Goal: Task Accomplishment & Management: Manage account settings

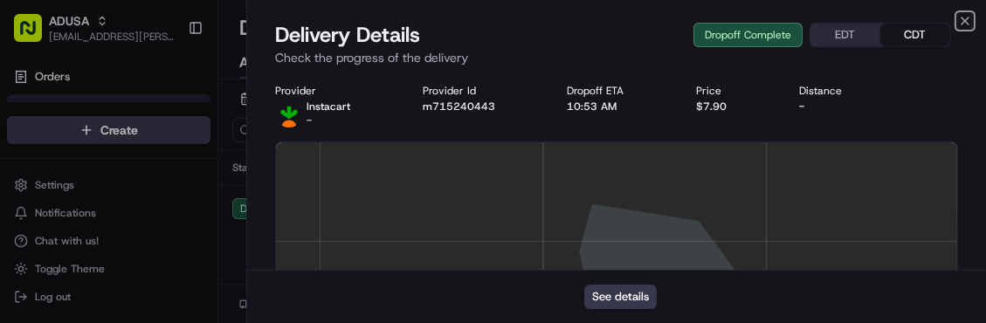
click at [964, 17] on icon "button" at bounding box center [965, 21] width 14 height 14
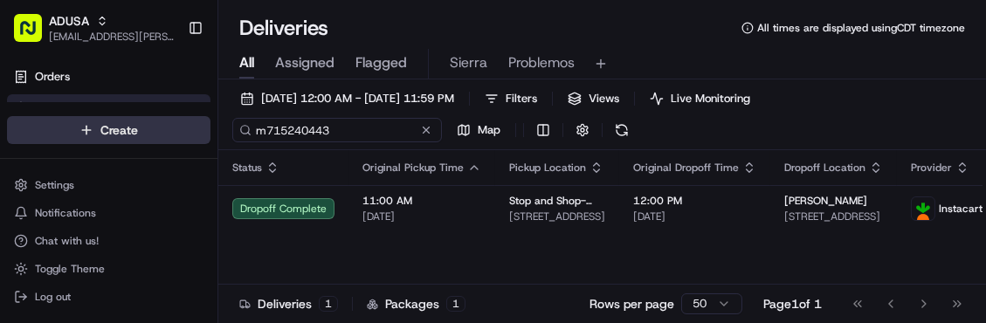
drag, startPoint x: 348, startPoint y: 129, endPoint x: 183, endPoint y: 139, distance: 165.3
click at [183, 139] on div "ADUSA sierra.centeno@adusa.com Toggle Sidebar Orders Deliveries Control Orchest…" at bounding box center [493, 161] width 986 height 323
paste input "393565"
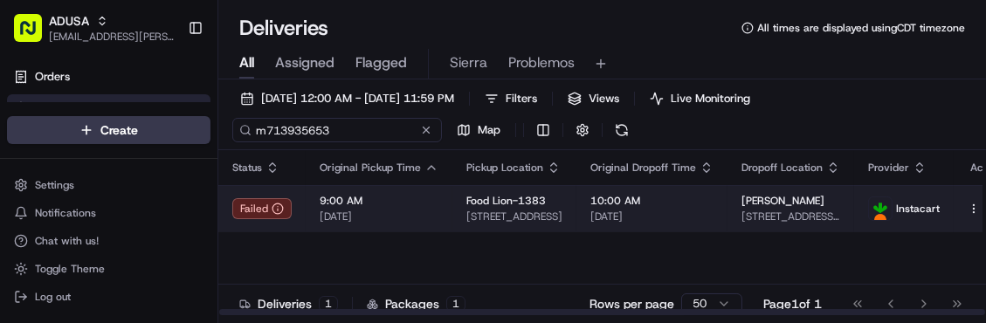
type input "m713935653"
click at [417, 203] on span "9:00 AM" at bounding box center [379, 201] width 119 height 14
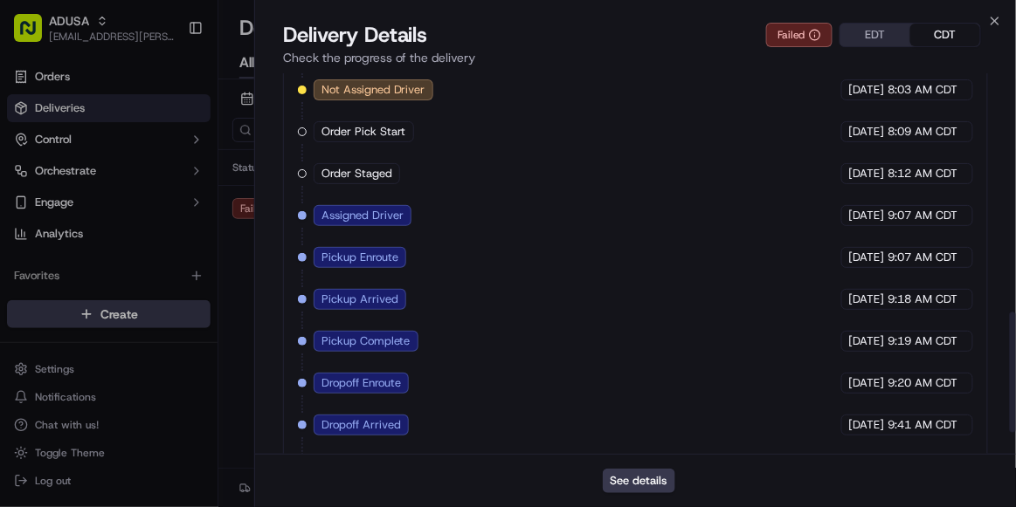
scroll to position [824, 0]
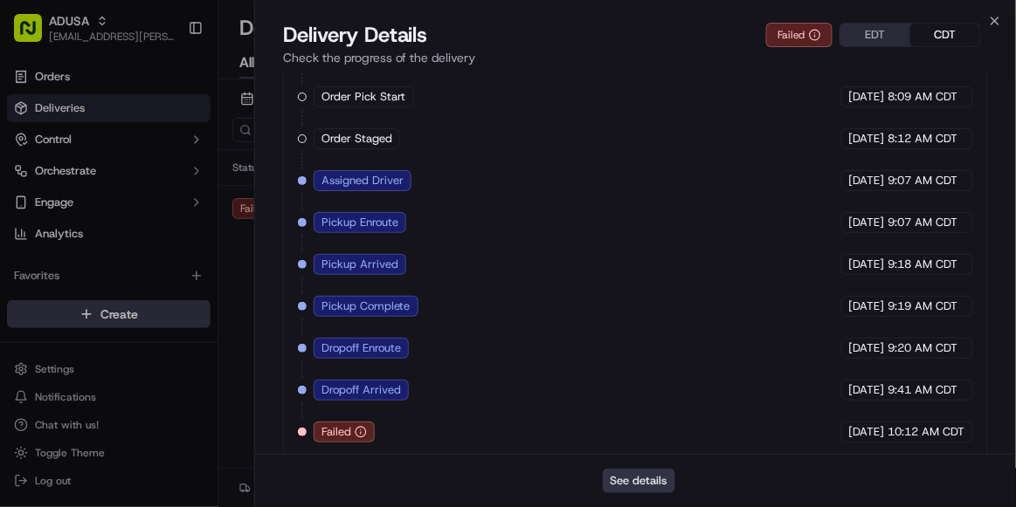
click at [647, 322] on button "See details" at bounding box center [639, 481] width 72 height 24
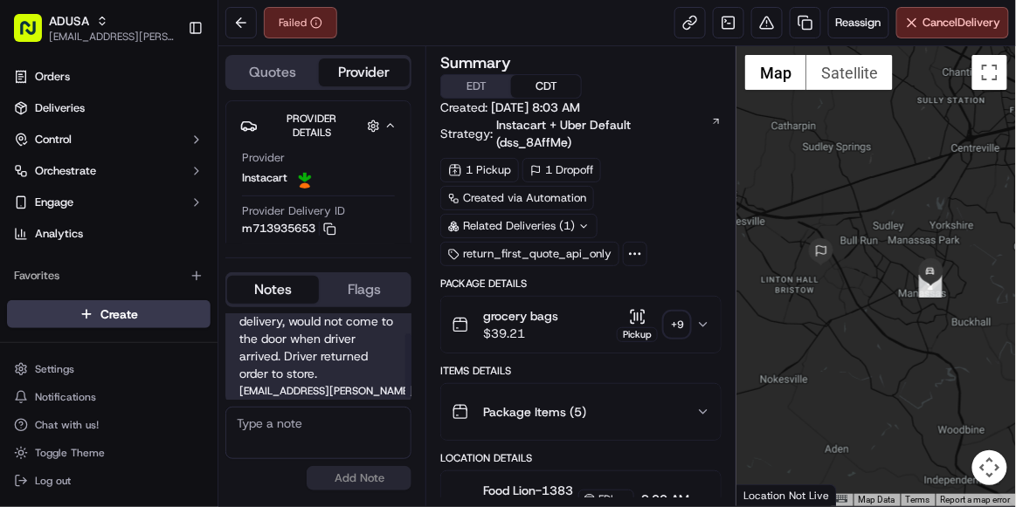
scroll to position [29, 0]
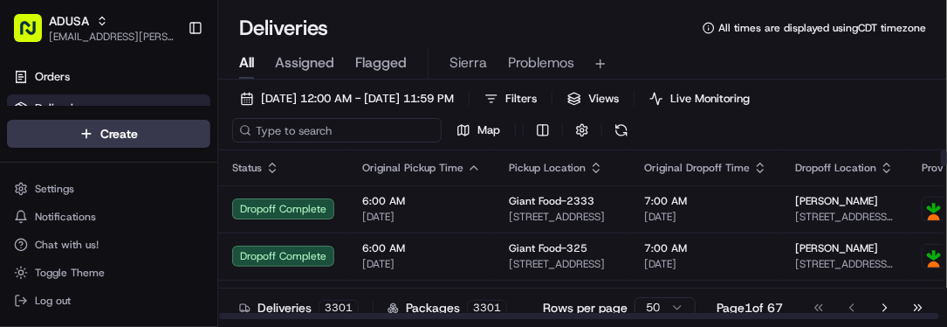
click at [274, 125] on input at bounding box center [337, 130] width 210 height 24
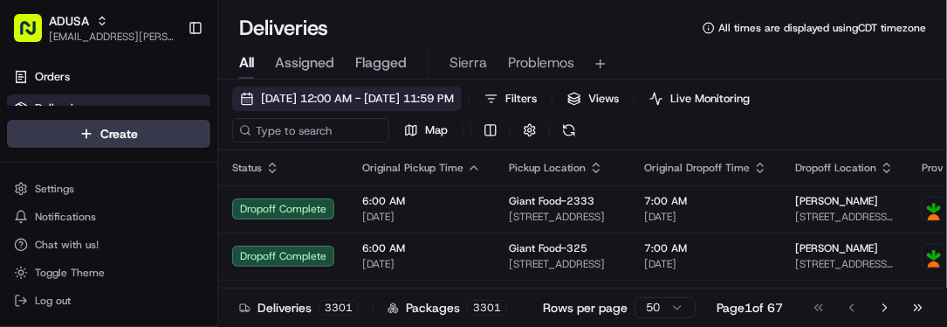
click at [286, 101] on span "[DATE] 12:00 AM - [DATE] 11:59 PM" at bounding box center [357, 99] width 193 height 16
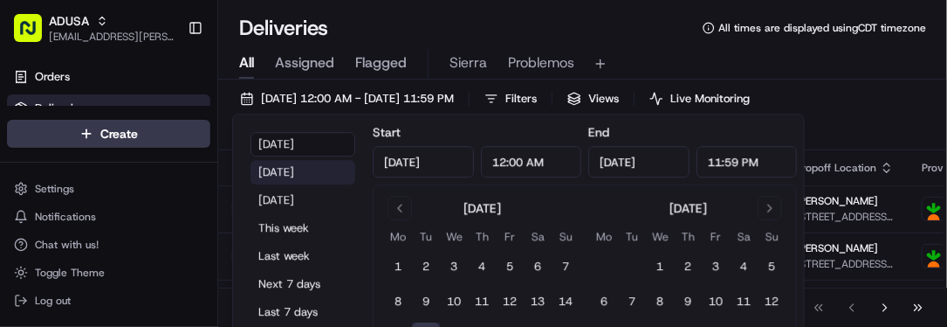
click at [303, 165] on button "[DATE]" at bounding box center [303, 172] width 105 height 24
type input "Sep 15, 2025"
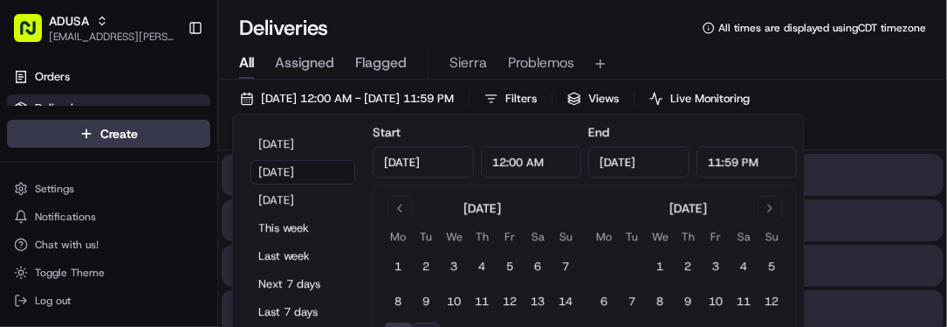
click at [647, 72] on div "All Assigned Flagged Sierra Problemos" at bounding box center [582, 64] width 729 height 31
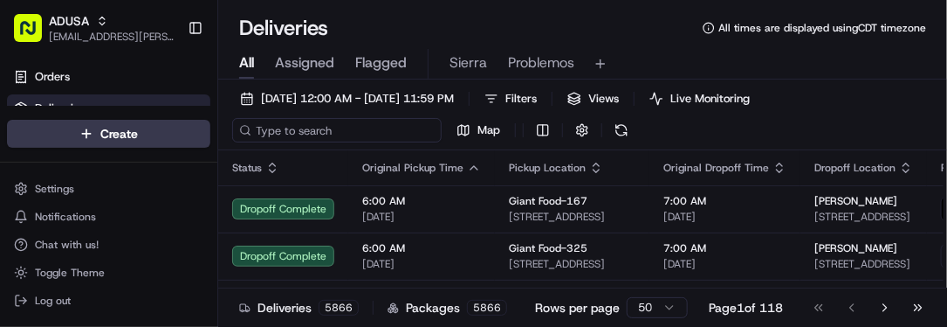
click at [335, 127] on input at bounding box center [337, 130] width 210 height 24
paste input "m713775446"
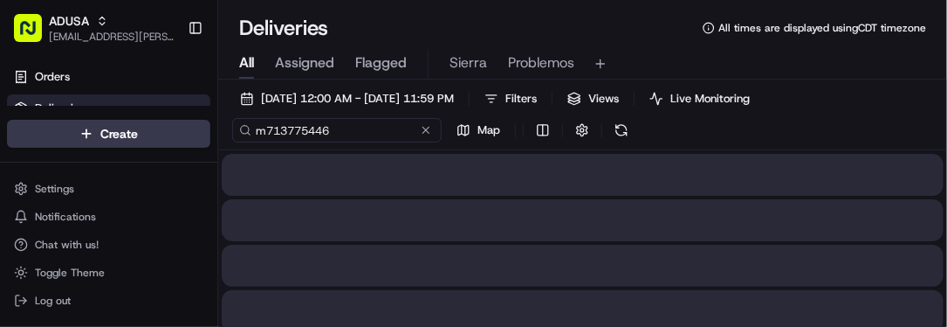
type input "m713775446"
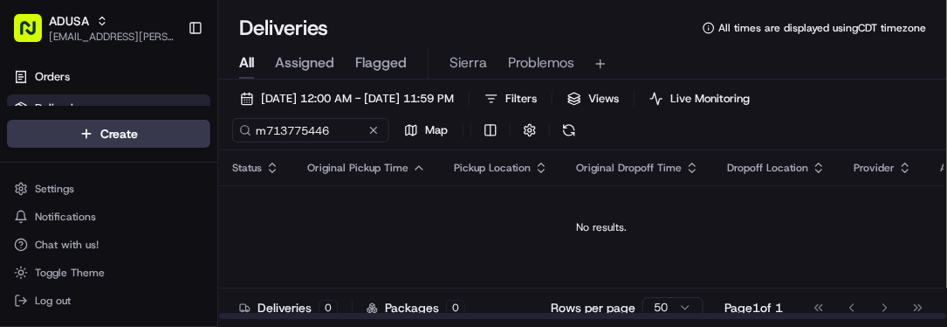
click at [866, 200] on td "No results." at bounding box center [602, 227] width 768 height 84
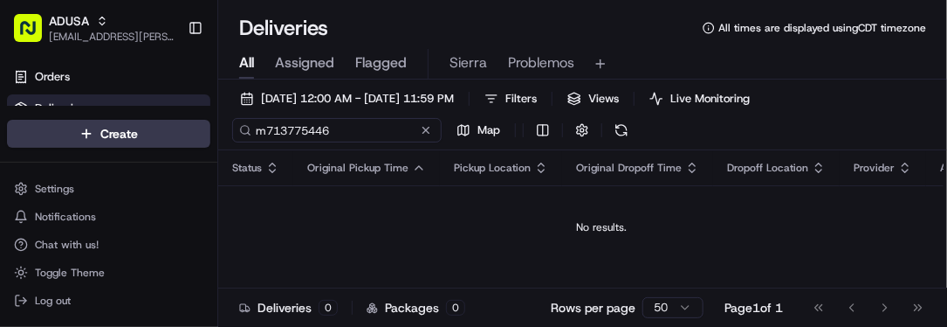
drag, startPoint x: 338, startPoint y: 119, endPoint x: 136, endPoint y: 113, distance: 201.8
click at [136, 113] on div "ADUSA sierra.centeno@adusa.com Toggle Sidebar Orders Deliveries Control Orchest…" at bounding box center [473, 163] width 947 height 327
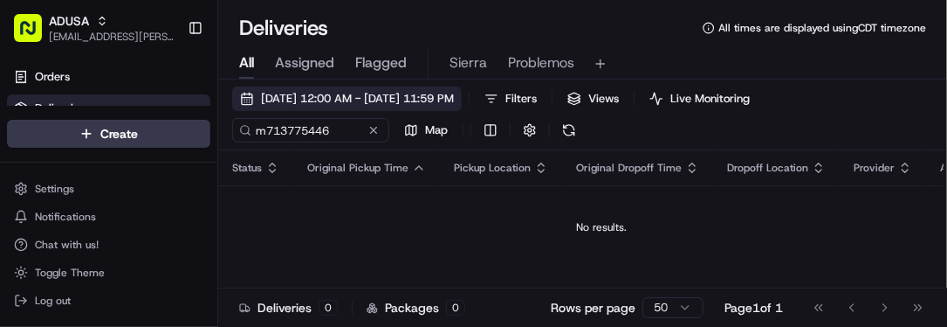
click at [255, 97] on button "09/15/2025 12:00 AM - 09/15/2025 11:59 PM" at bounding box center [347, 98] width 230 height 24
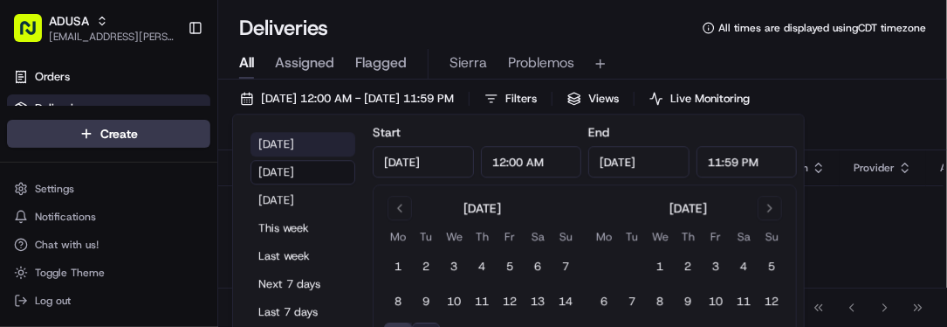
click at [268, 144] on button "Today" at bounding box center [303, 144] width 105 height 24
type input "Sep 16, 2025"
click at [574, 33] on div "Deliveries All times are displayed using CDT timezone" at bounding box center [582, 28] width 729 height 28
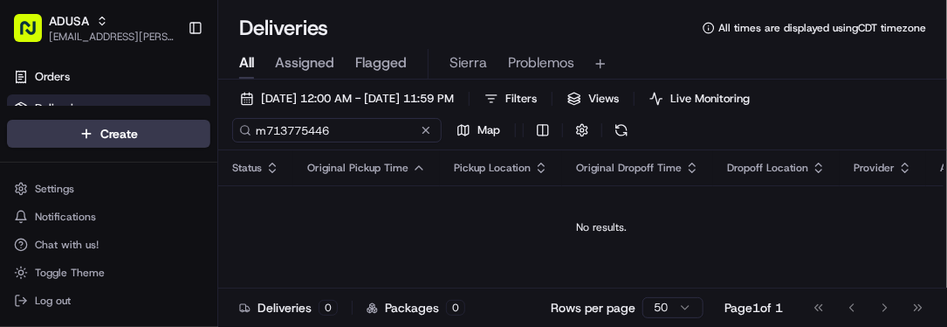
drag, startPoint x: 345, startPoint y: 127, endPoint x: 169, endPoint y: 109, distance: 177.4
click at [169, 109] on div "ADUSA sierra.centeno@adusa.com Toggle Sidebar Orders Deliveries Control Orchest…" at bounding box center [473, 163] width 947 height 327
paste input "4015040"
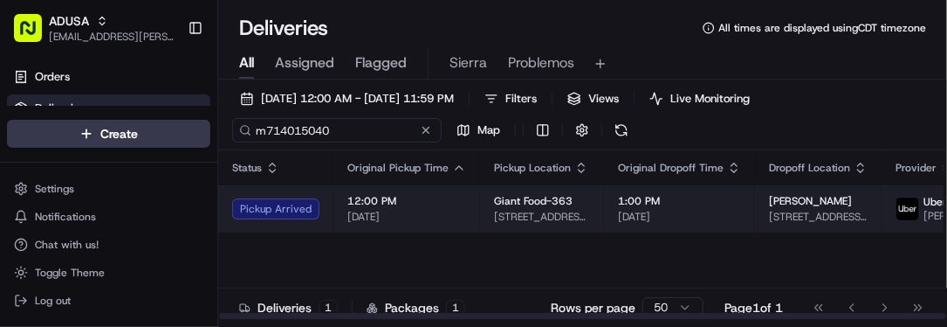
type input "m714015040"
click at [446, 215] on span "[DATE]" at bounding box center [407, 217] width 119 height 14
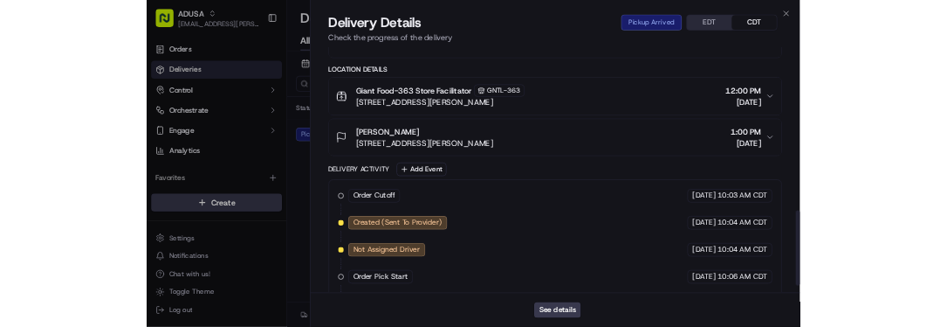
scroll to position [866, 0]
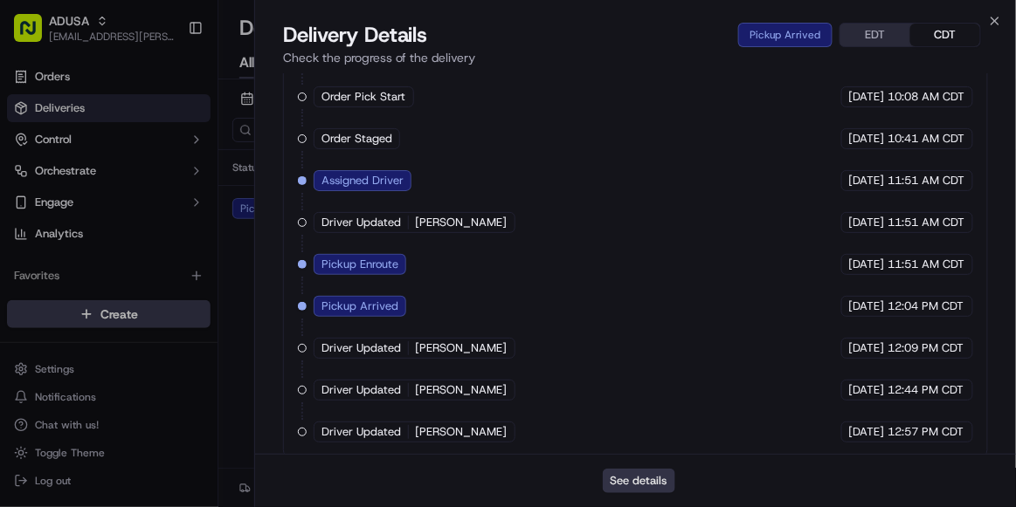
click at [630, 326] on button "See details" at bounding box center [639, 481] width 72 height 24
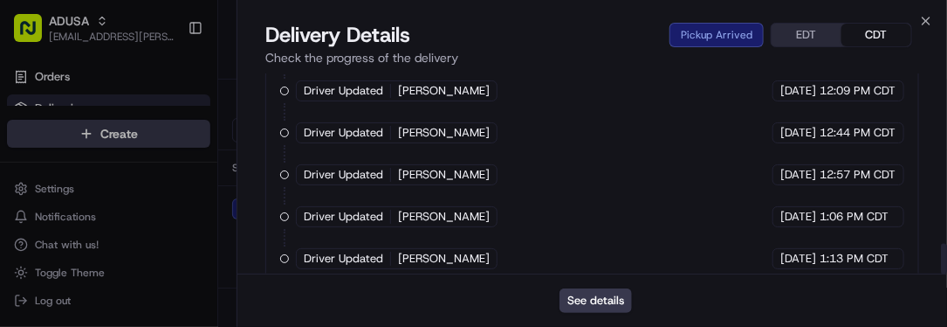
scroll to position [1129, 0]
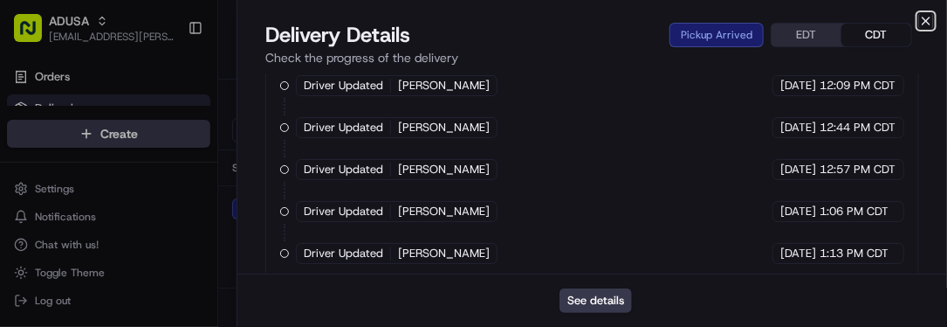
click at [932, 18] on icon "button" at bounding box center [927, 21] width 14 height 14
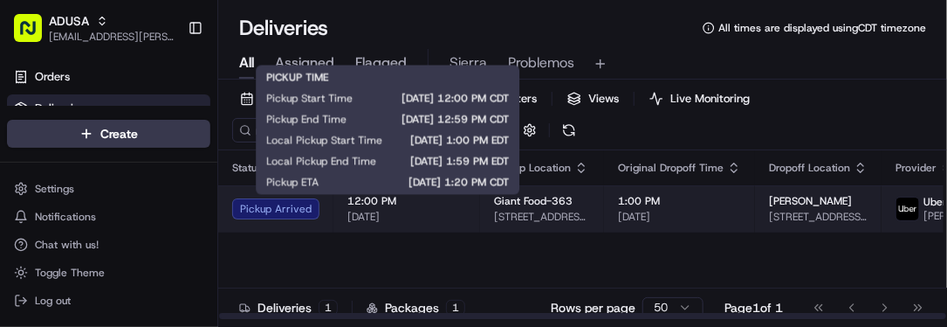
click at [444, 204] on span "12:00 PM" at bounding box center [407, 201] width 119 height 14
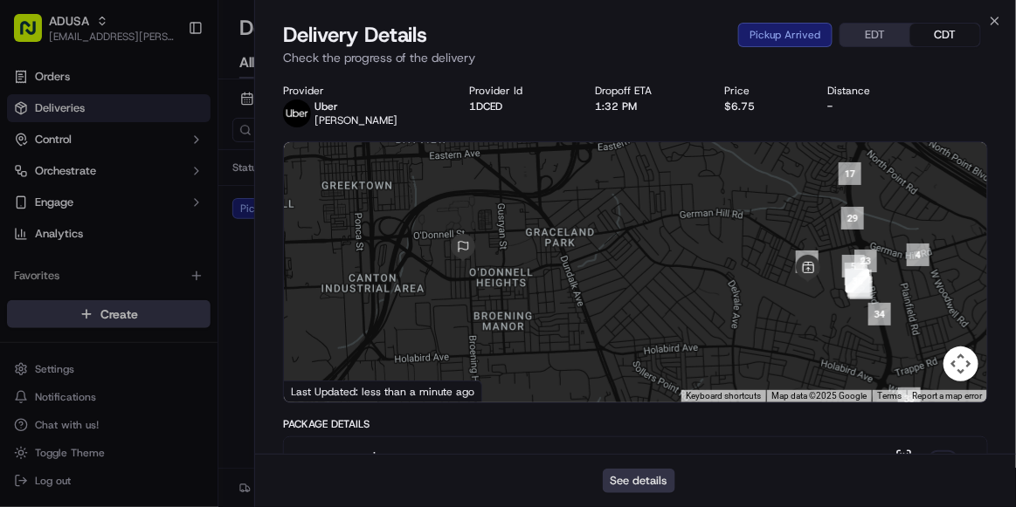
click at [634, 326] on button "See details" at bounding box center [639, 481] width 72 height 24
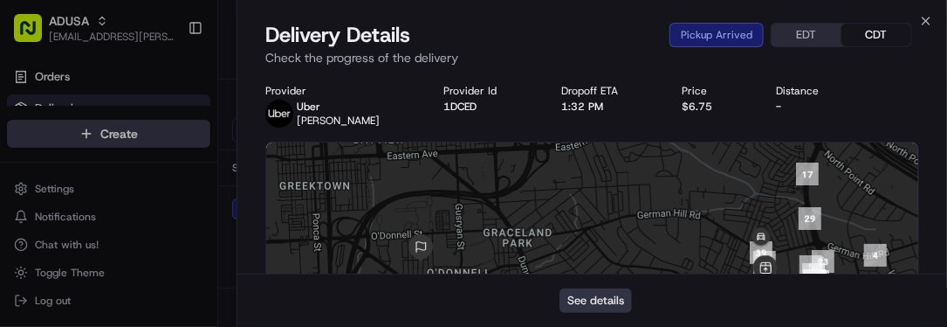
scroll to position [0, 0]
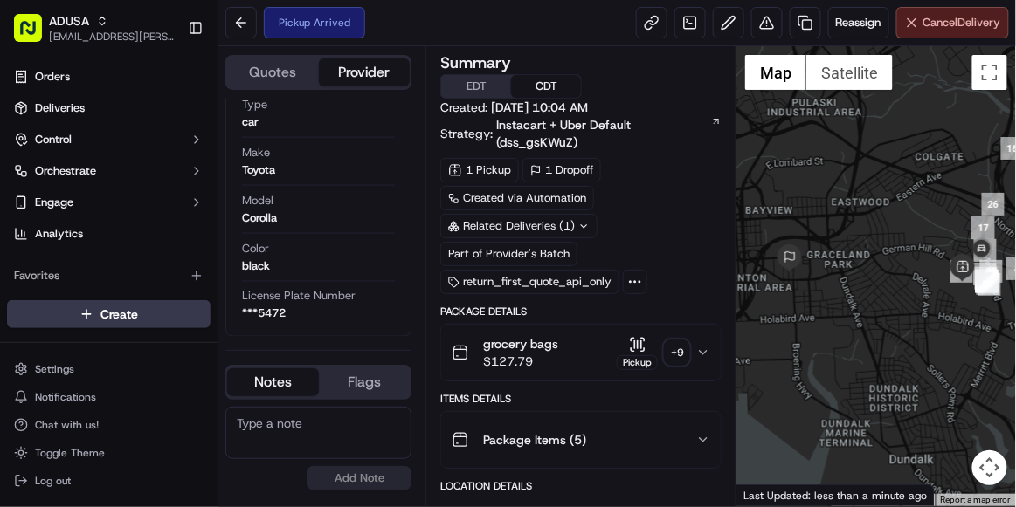
click at [942, 29] on span "Cancel Delivery" at bounding box center [962, 23] width 78 height 16
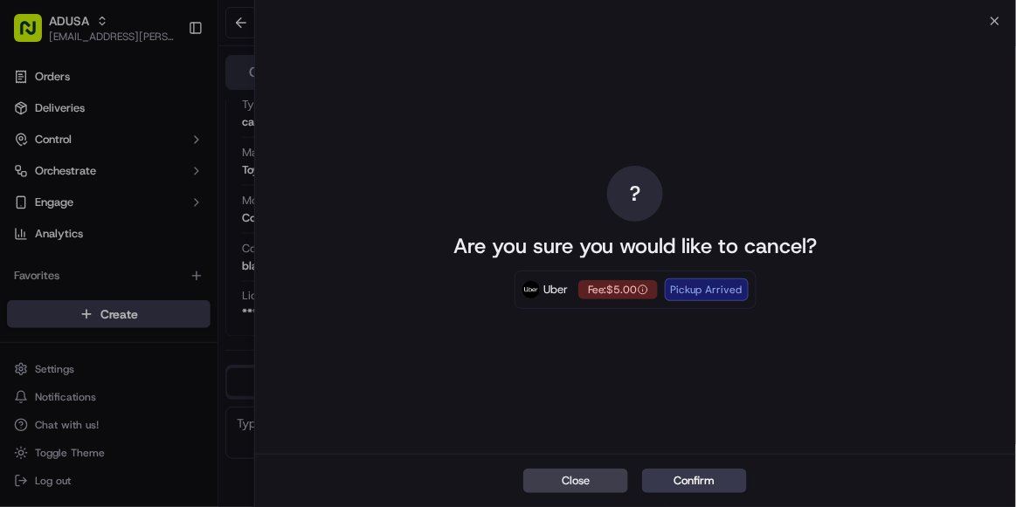
click at [995, 24] on div "? Are you sure you would like to cancel? Uber Fee: $5.00 Pickup Arrived" at bounding box center [635, 237] width 761 height 433
click at [996, 17] on icon "button" at bounding box center [995, 21] width 14 height 14
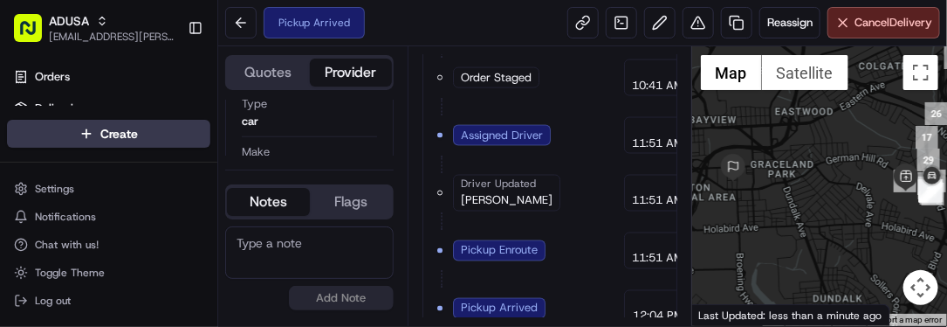
click at [846, 178] on div at bounding box center [820, 185] width 255 height 279
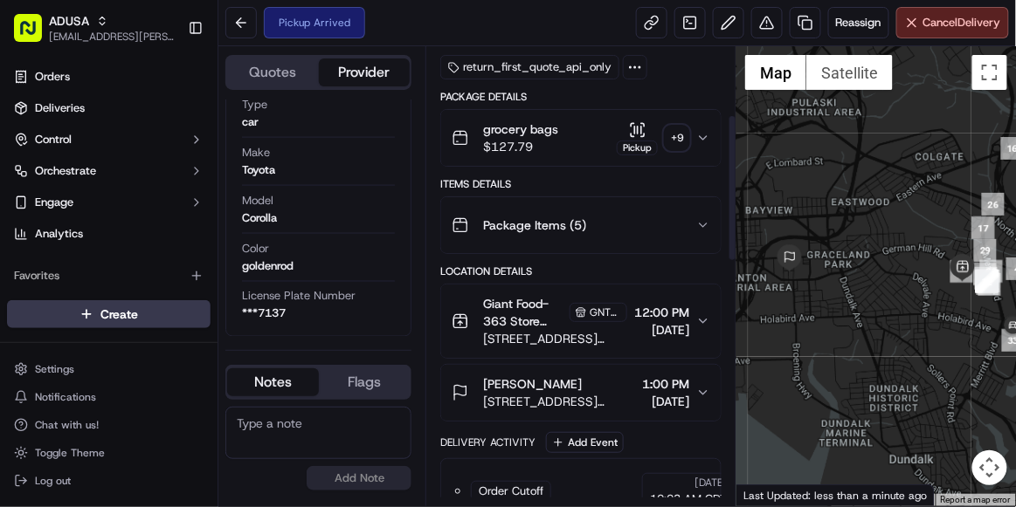
scroll to position [217, 0]
click at [532, 328] on span "[STREET_ADDRESS][PERSON_NAME]" at bounding box center [555, 336] width 144 height 17
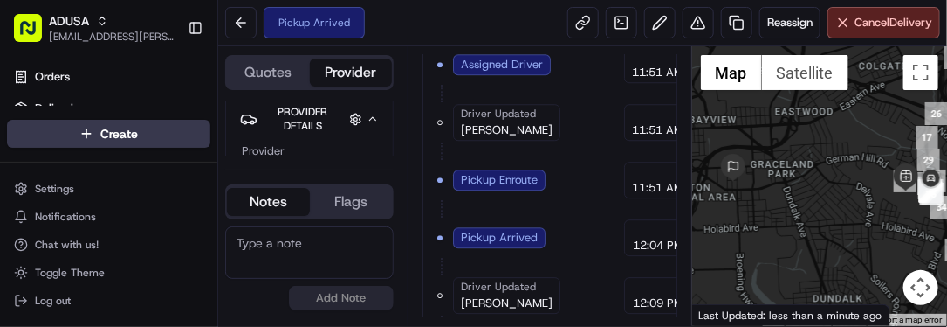
scroll to position [0, 0]
click at [241, 27] on button at bounding box center [240, 22] width 31 height 31
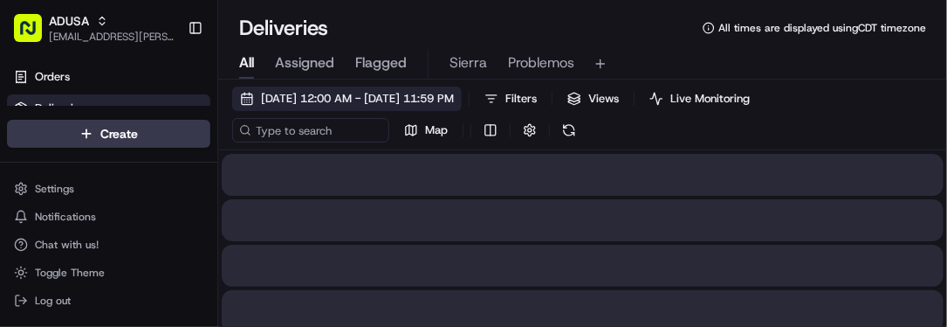
click at [280, 94] on span "09/16/2025 12:00 AM - 09/16/2025 11:59 PM" at bounding box center [357, 99] width 193 height 16
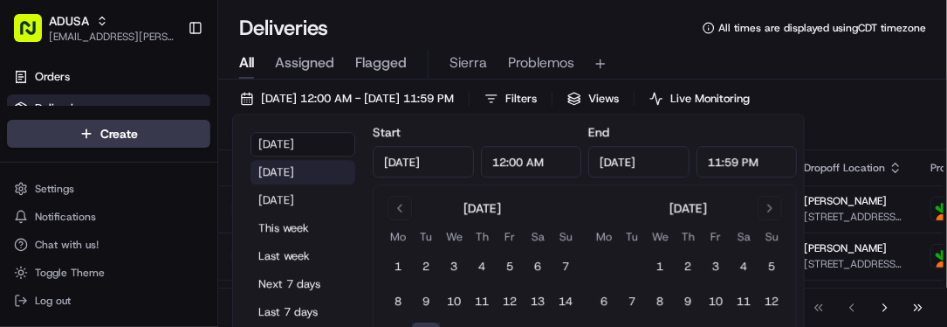
click at [294, 177] on button "Yesterday" at bounding box center [303, 172] width 105 height 24
type input "Sep 15, 2025"
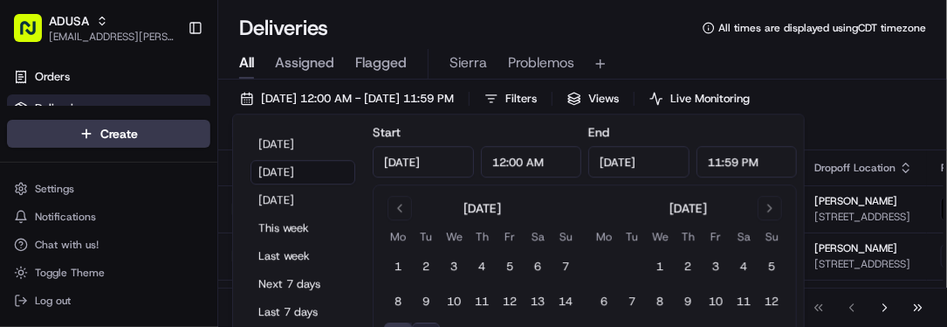
click at [861, 86] on div "09/15/2025 12:00 AM - 09/15/2025 11:59 PM Filters Views Live Monitoring Map" at bounding box center [582, 118] width 729 height 64
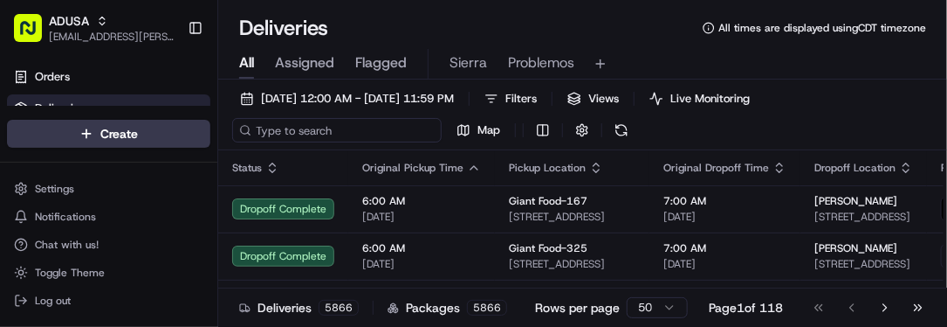
click at [318, 129] on input at bounding box center [337, 130] width 210 height 24
paste input "m713775446"
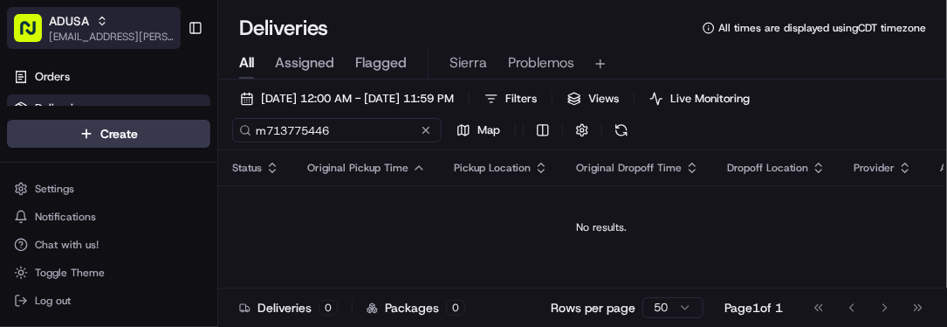
type input "m713775446"
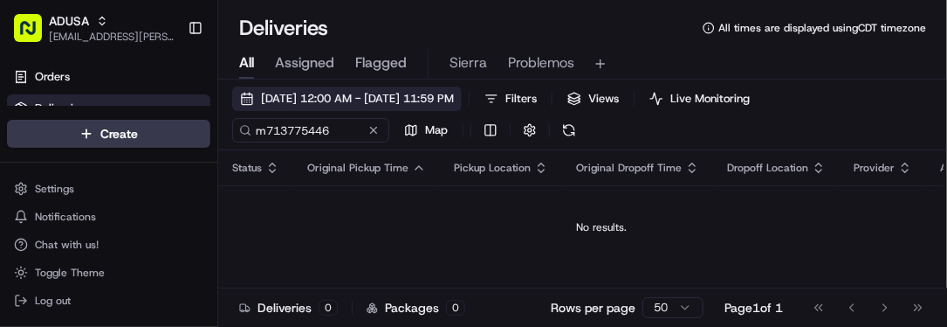
click at [281, 86] on button "09/15/2025 12:00 AM - 09/15/2025 11:59 PM" at bounding box center [347, 98] width 230 height 24
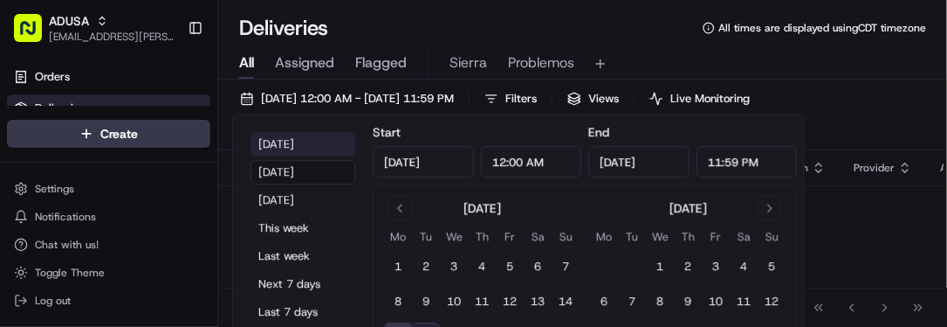
click at [288, 145] on button "Today" at bounding box center [303, 144] width 105 height 24
type input "Sep 16, 2025"
click at [685, 54] on div "All Assigned Flagged Sierra Problemos" at bounding box center [582, 64] width 729 height 31
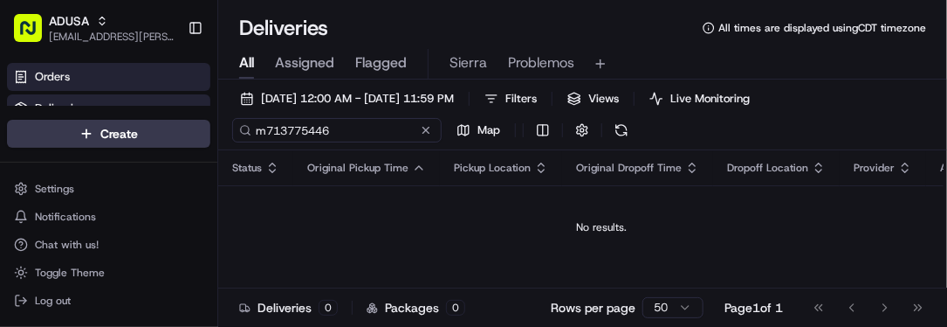
drag, startPoint x: 352, startPoint y: 129, endPoint x: 122, endPoint y: 66, distance: 238.1
click at [122, 66] on div "ADUSA sierra.centeno@adusa.com Toggle Sidebar Orders Deliveries Control Orchest…" at bounding box center [473, 163] width 947 height 327
paste input "2498203"
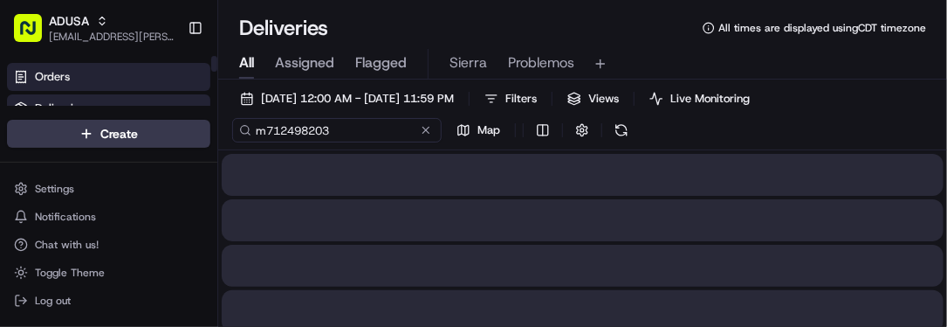
type input "m712498203"
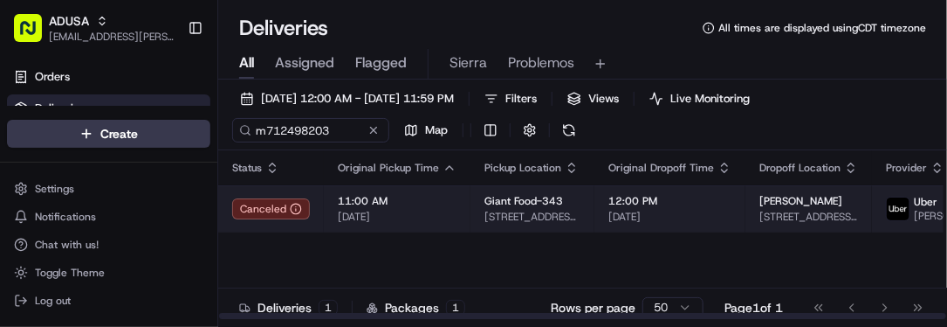
click at [445, 205] on span "11:00 AM" at bounding box center [397, 201] width 119 height 14
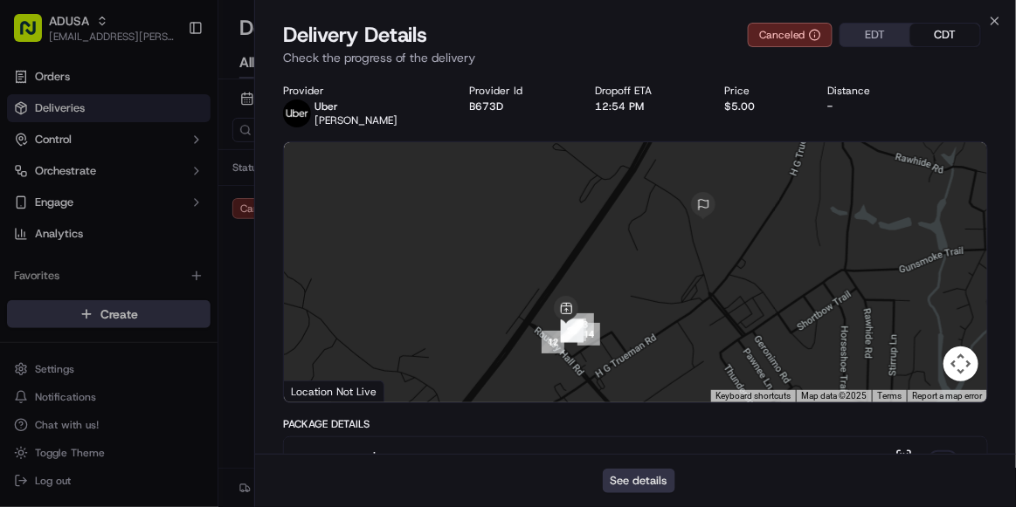
click at [655, 493] on button "See details" at bounding box center [639, 481] width 72 height 24
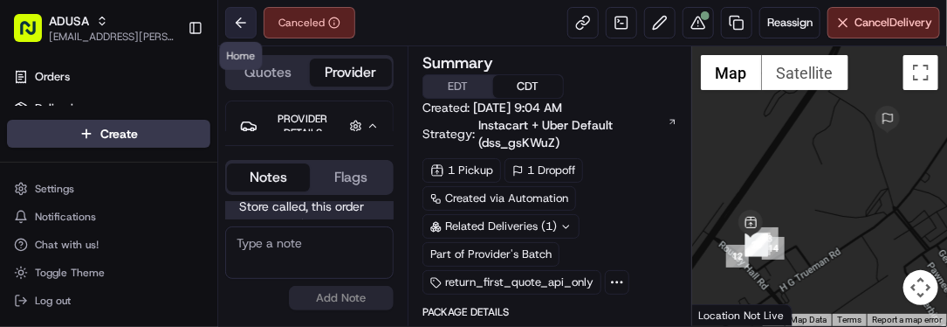
click at [245, 24] on button at bounding box center [240, 22] width 31 height 31
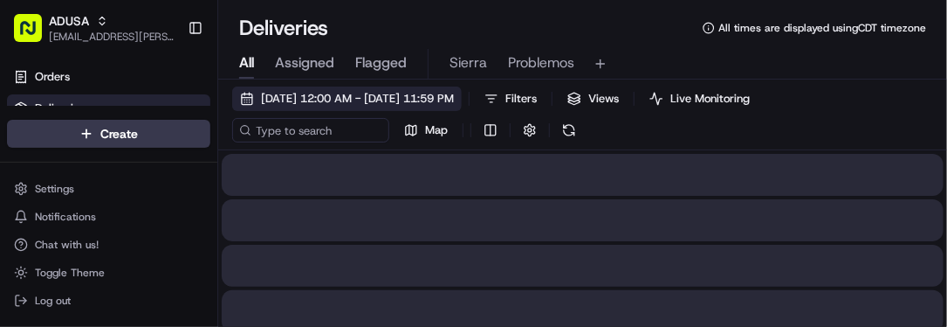
click at [263, 101] on span "[DATE] 12:00 AM - [DATE] 11:59 PM" at bounding box center [357, 99] width 193 height 16
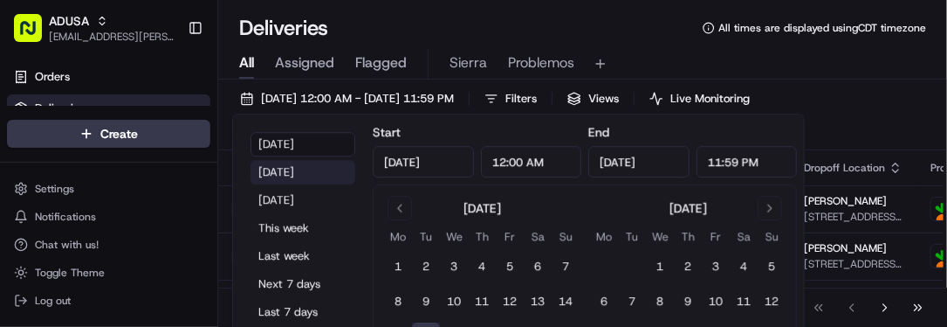
click at [300, 178] on button "[DATE]" at bounding box center [303, 172] width 105 height 24
type input "[DATE]"
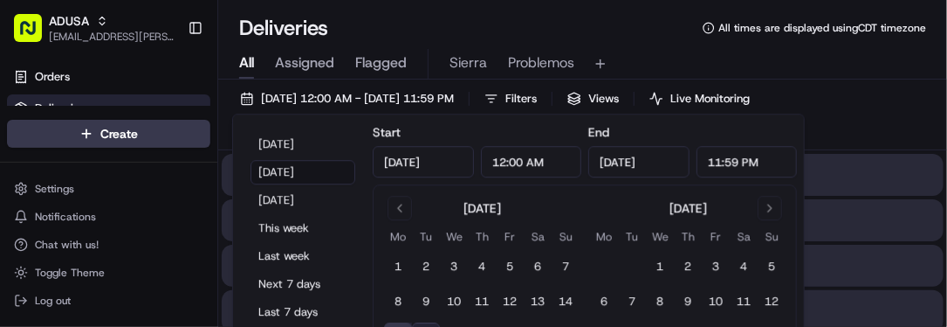
click at [627, 49] on div "All Assigned Flagged Sierra Problemos" at bounding box center [582, 64] width 729 height 31
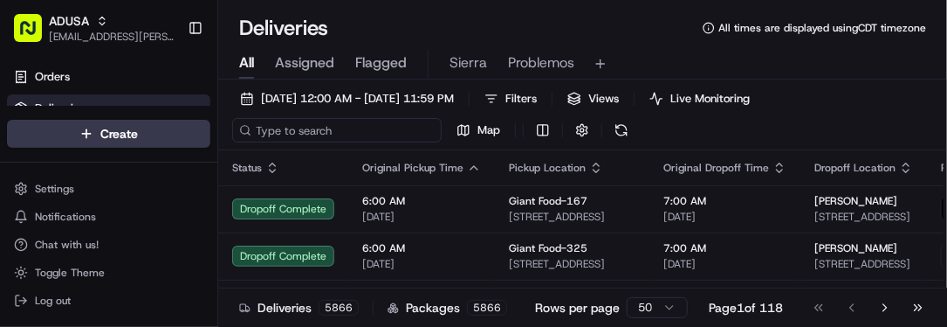
click at [320, 132] on input at bounding box center [337, 130] width 210 height 24
paste input "m714985101"
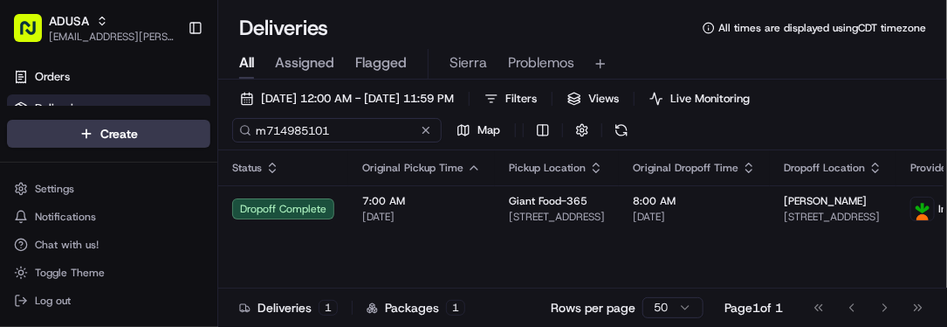
type input "m714985101"
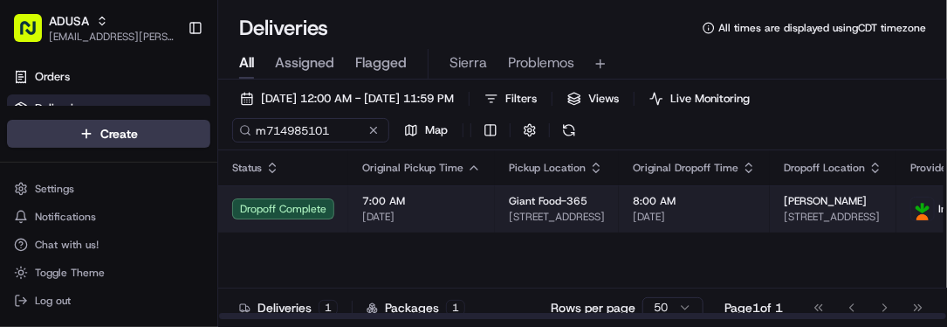
click at [452, 195] on span "7:00 AM" at bounding box center [421, 201] width 119 height 14
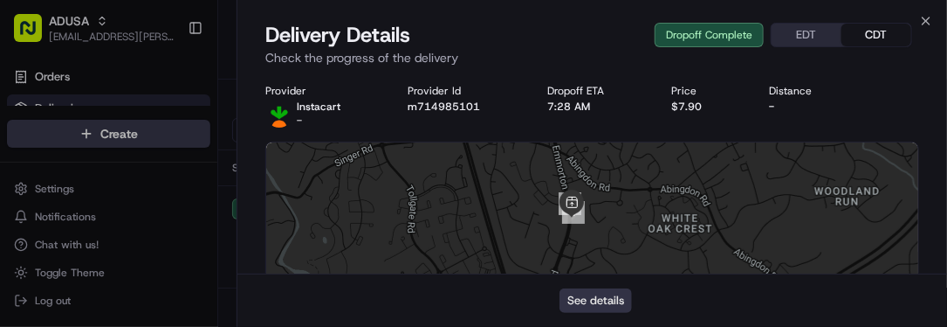
click at [614, 299] on button "See details" at bounding box center [596, 300] width 72 height 24
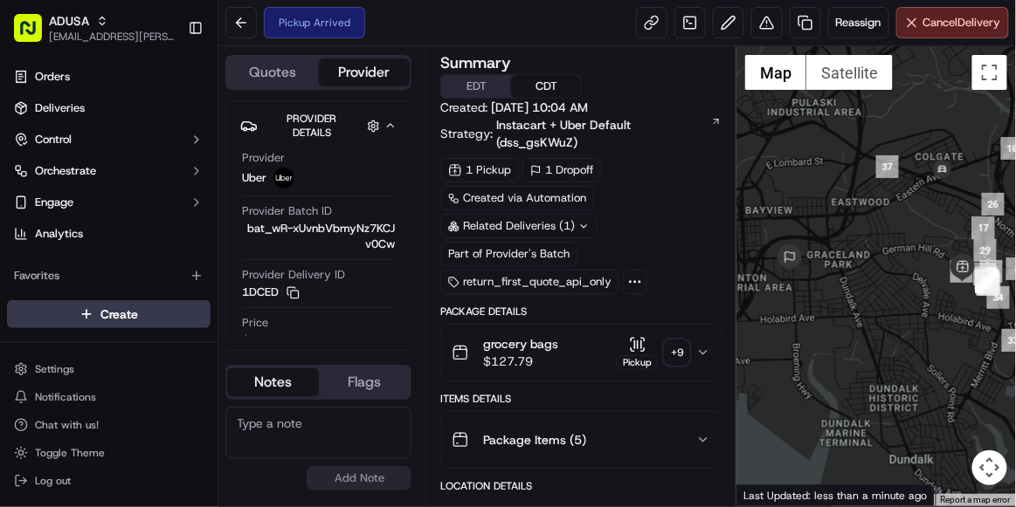
click at [348, 434] on textarea at bounding box center [318, 433] width 186 height 52
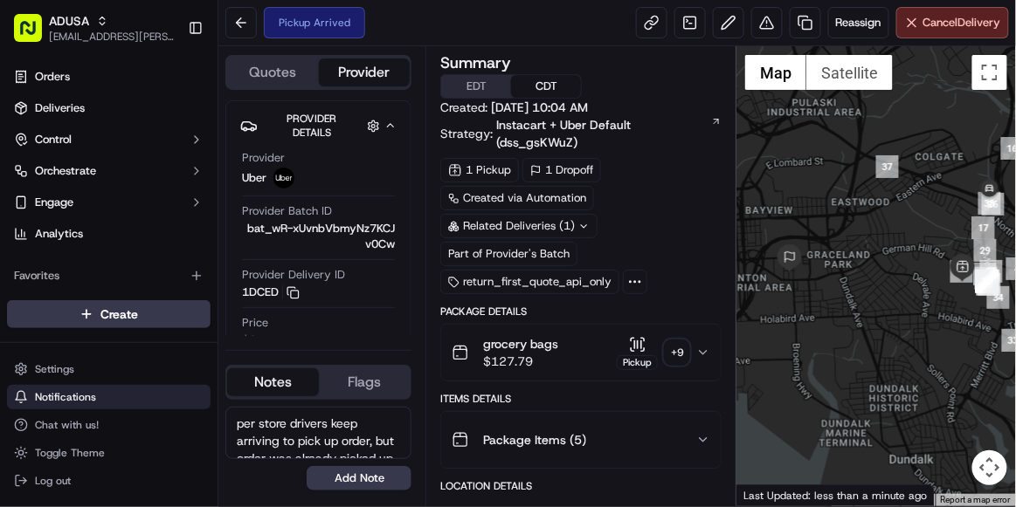
drag, startPoint x: 354, startPoint y: 451, endPoint x: 183, endPoint y: 394, distance: 180.3
click at [183, 394] on div "ADUSA sierra.centeno@adusa.com Toggle Sidebar Orders Deliveries Control Orchest…" at bounding box center [508, 253] width 1016 height 507
type textarea "per store drivers keep arriving to pick up order, but order was already picked …"
click at [355, 480] on button "Add Note" at bounding box center [359, 478] width 105 height 24
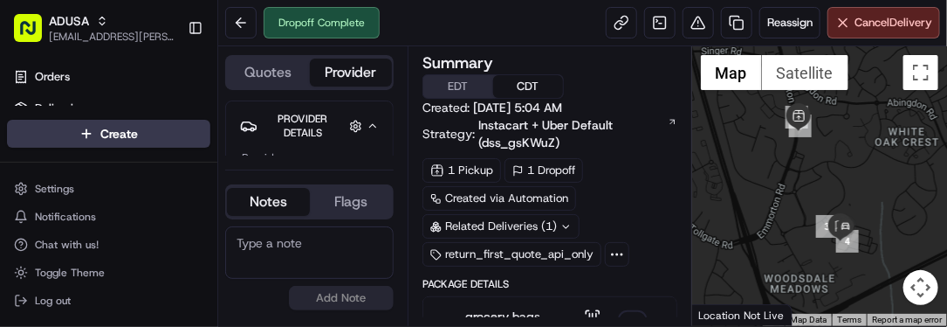
click at [286, 252] on textarea at bounding box center [309, 252] width 169 height 52
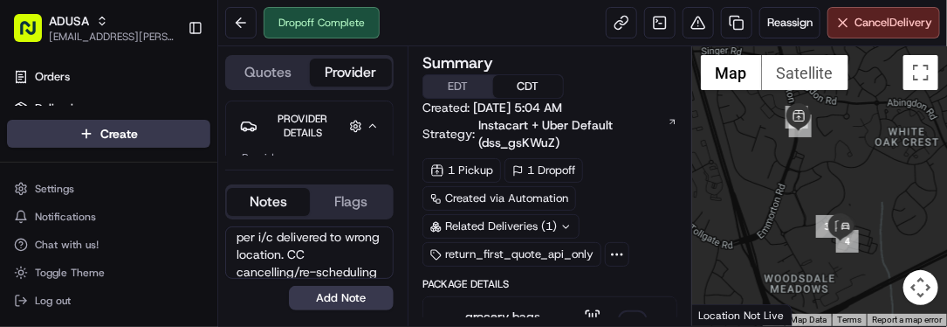
scroll to position [24, 0]
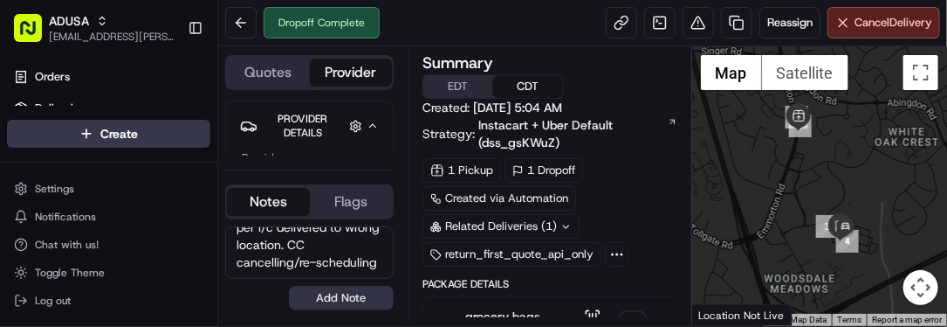
type textarea "per i/c delivered to wrong location. CC cancelling/re-scheduling"
click at [362, 299] on button "Add Note" at bounding box center [341, 298] width 105 height 24
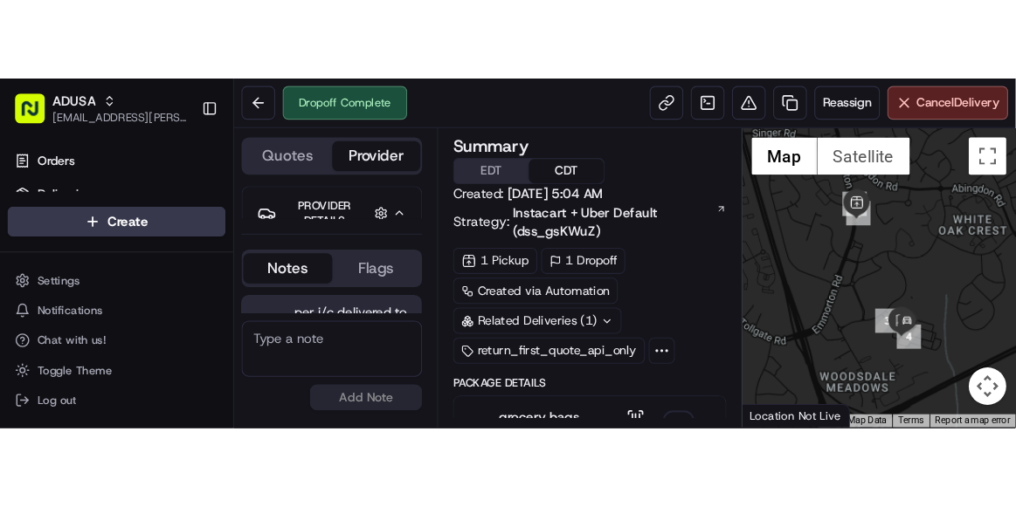
scroll to position [62, 0]
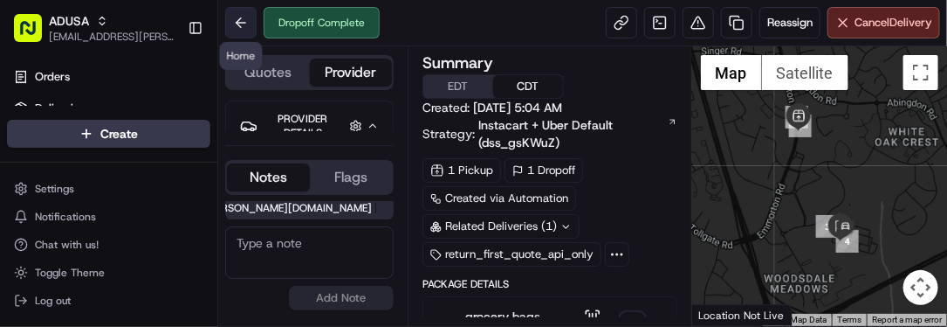
click at [245, 15] on button at bounding box center [240, 22] width 31 height 31
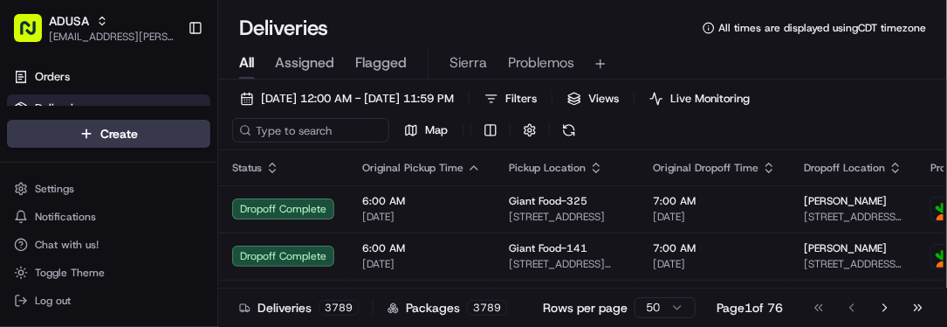
click at [903, 72] on div "All Assigned Flagged Sierra Problemos" at bounding box center [582, 64] width 729 height 31
click at [334, 131] on input at bounding box center [337, 130] width 210 height 24
paste input "m714015040"
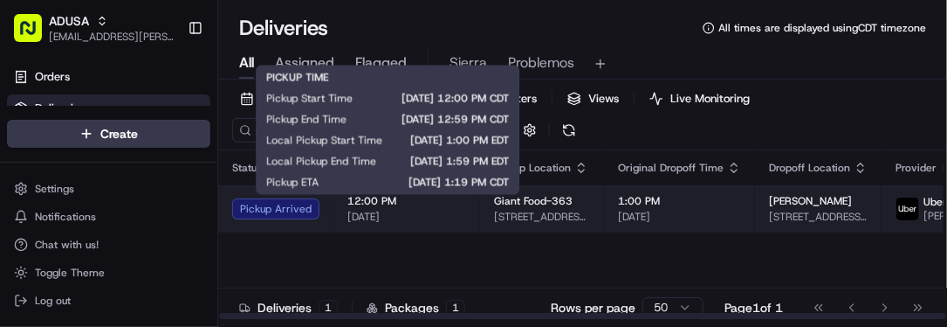
click at [444, 208] on span "12:00 PM" at bounding box center [407, 201] width 119 height 14
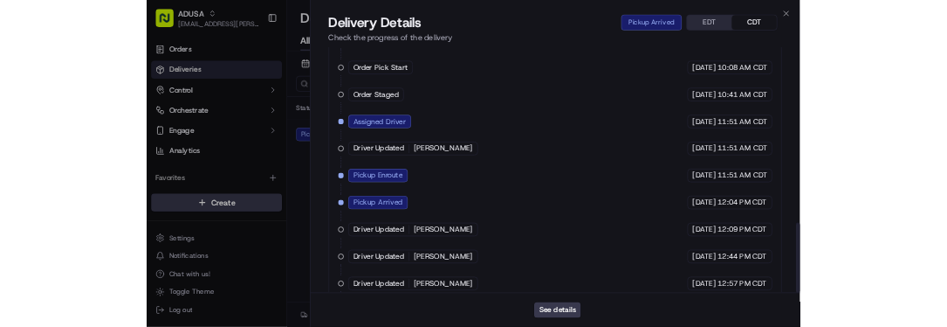
scroll to position [948, 0]
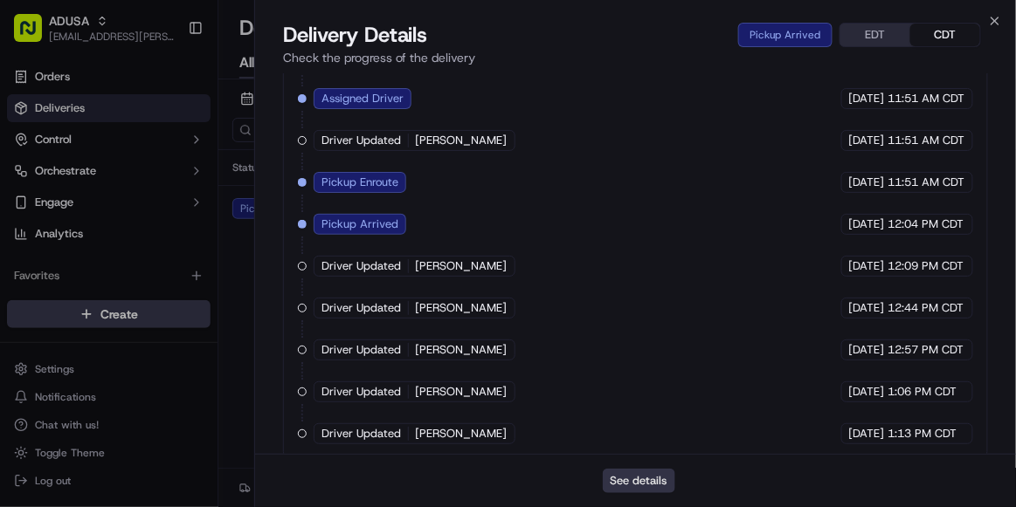
click at [654, 326] on button "See details" at bounding box center [639, 481] width 72 height 24
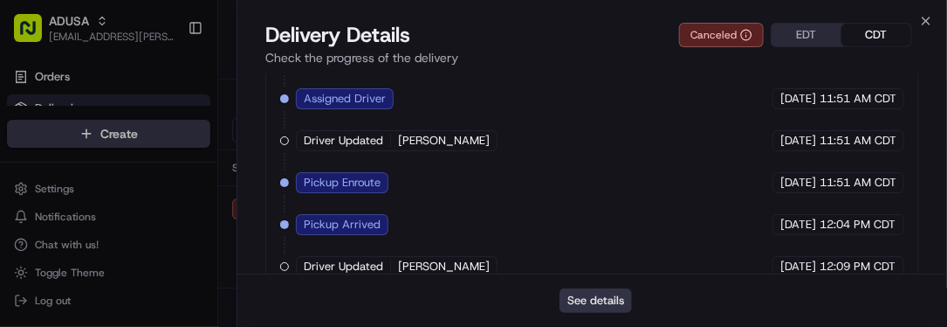
scroll to position [0, 0]
click at [925, 19] on icon "button" at bounding box center [926, 20] width 7 height 7
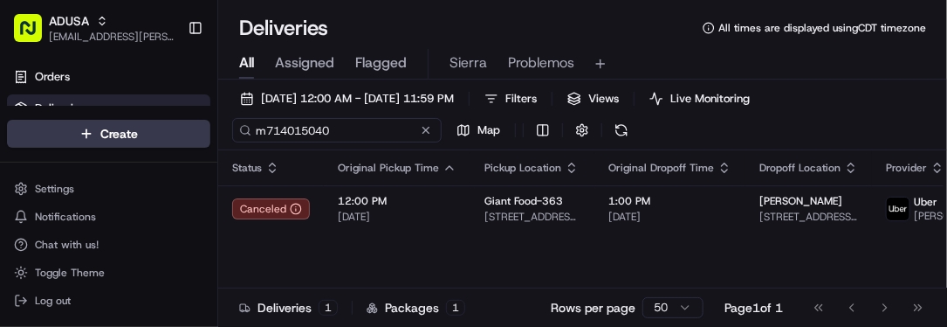
drag, startPoint x: 340, startPoint y: 132, endPoint x: 138, endPoint y: 157, distance: 203.3
click at [138, 157] on div "ADUSA sierra.centeno@adusa.com Toggle Sidebar Orders Deliveries Control Orchest…" at bounding box center [473, 163] width 947 height 327
paste input "5917283"
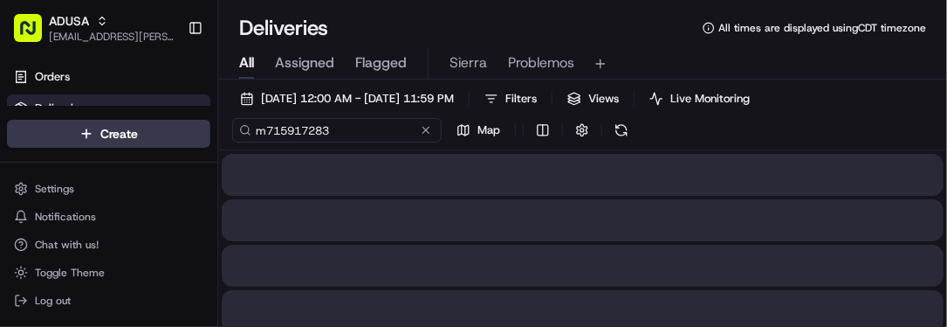
type input "m715917283"
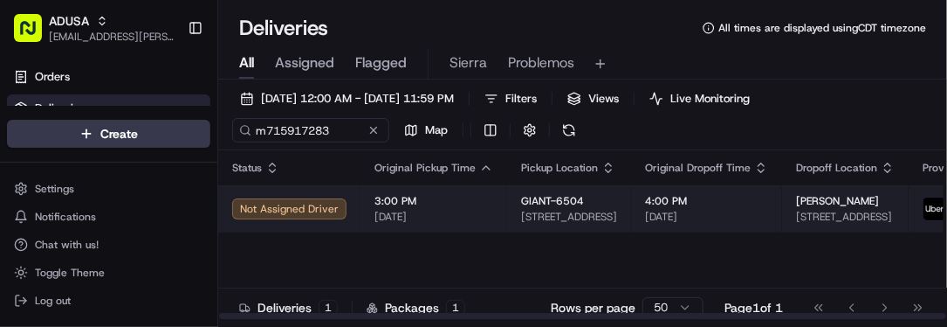
click at [479, 210] on span "[DATE]" at bounding box center [434, 217] width 119 height 14
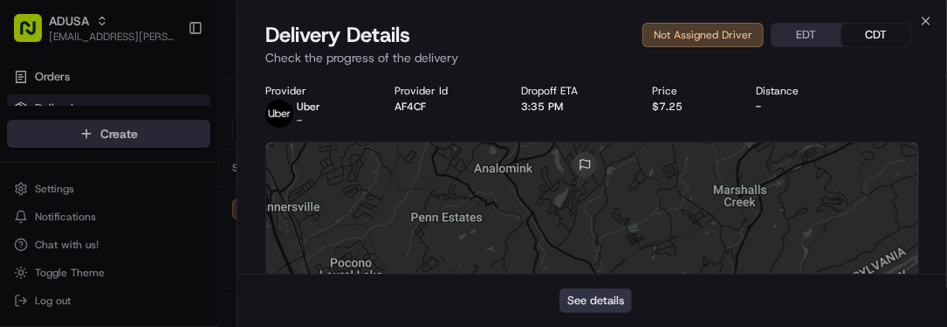
click at [606, 304] on button "See details" at bounding box center [596, 300] width 72 height 24
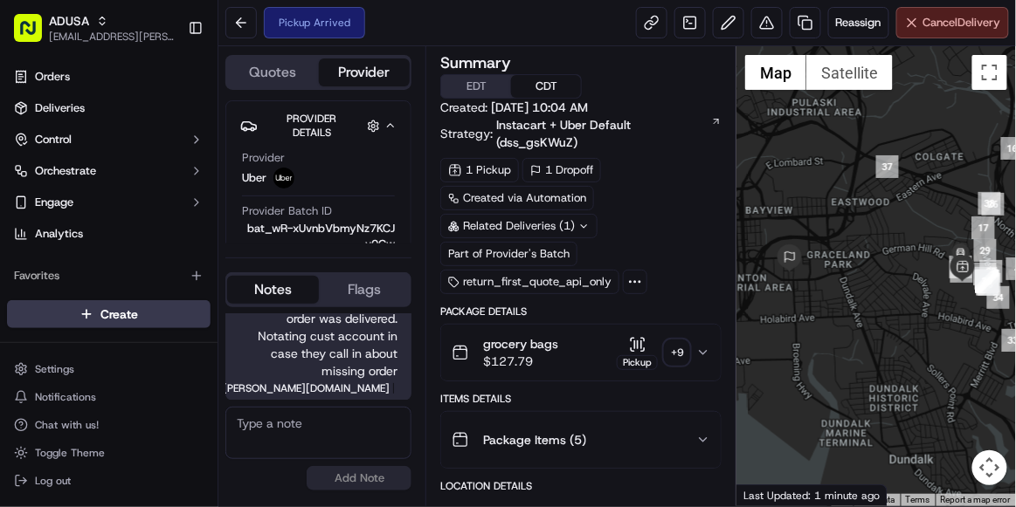
click at [987, 17] on span "Cancel Delivery" at bounding box center [962, 23] width 78 height 16
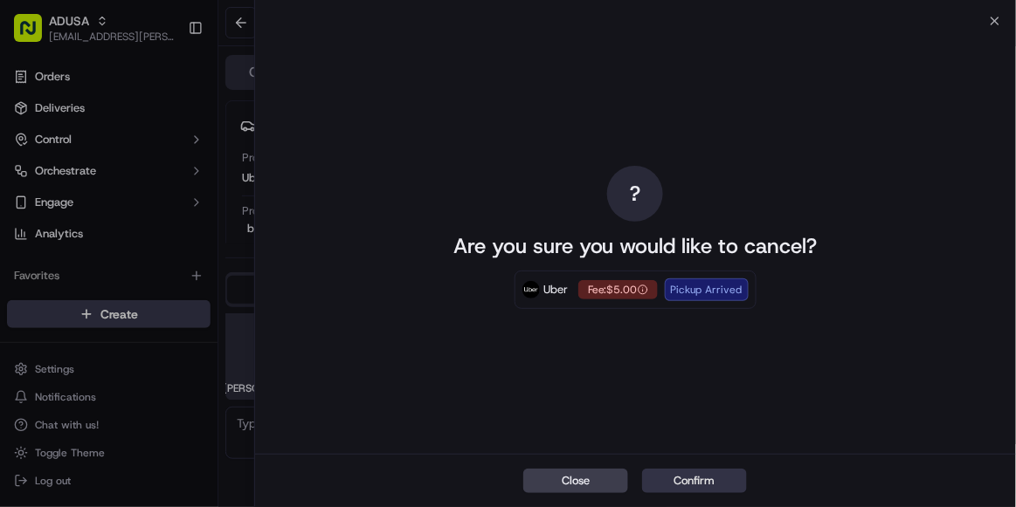
click at [690, 480] on button "Confirm" at bounding box center [694, 481] width 105 height 24
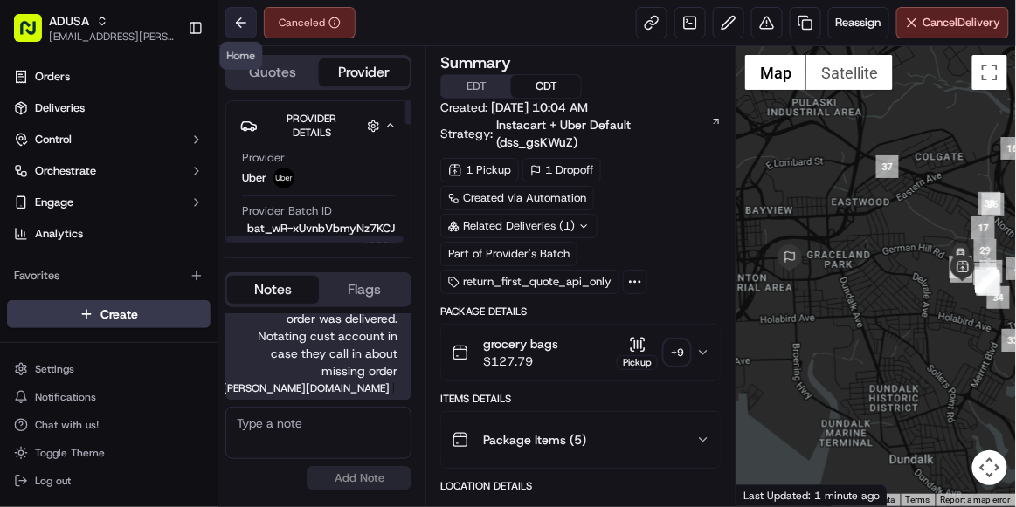
click at [235, 17] on button at bounding box center [240, 22] width 31 height 31
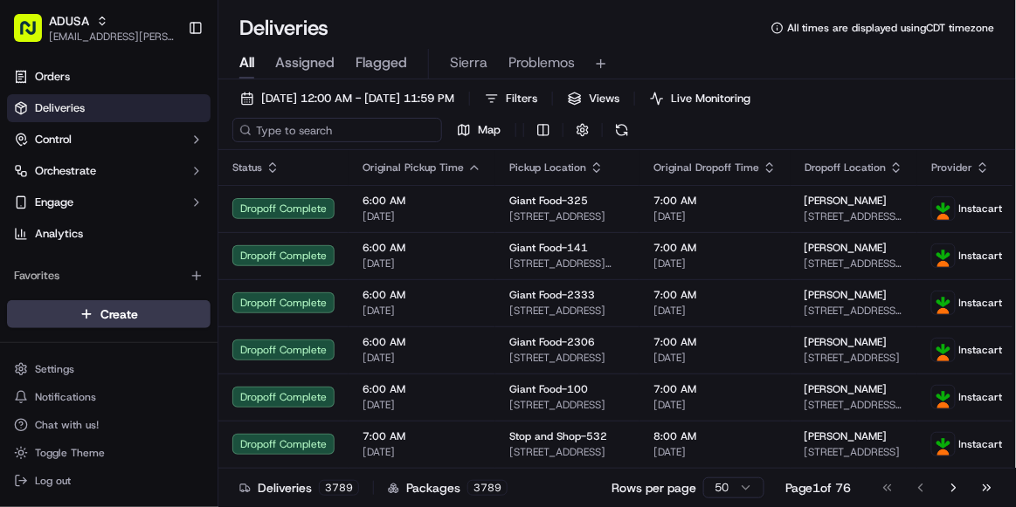
click at [286, 131] on input at bounding box center [337, 130] width 210 height 24
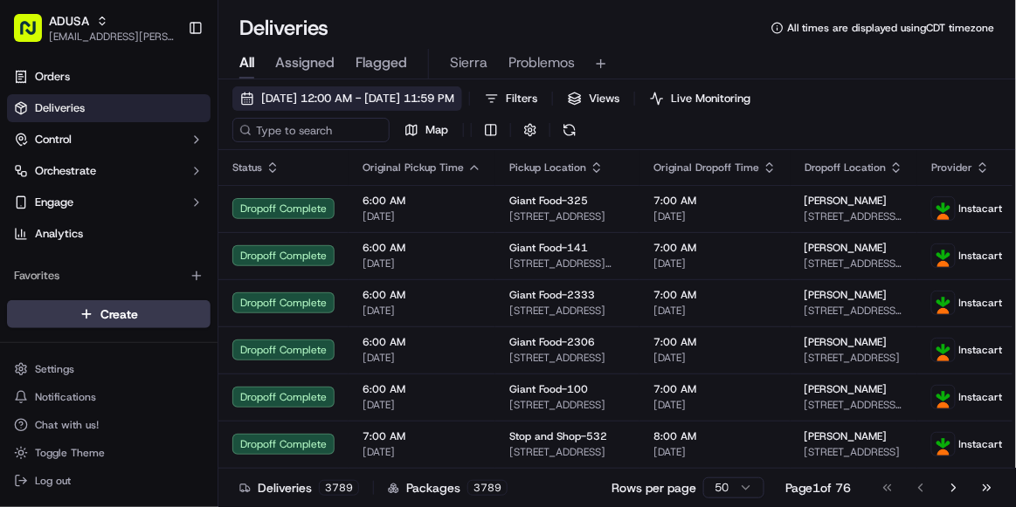
click at [267, 99] on span "[DATE] 12:00 AM - [DATE] 11:59 PM" at bounding box center [357, 99] width 193 height 16
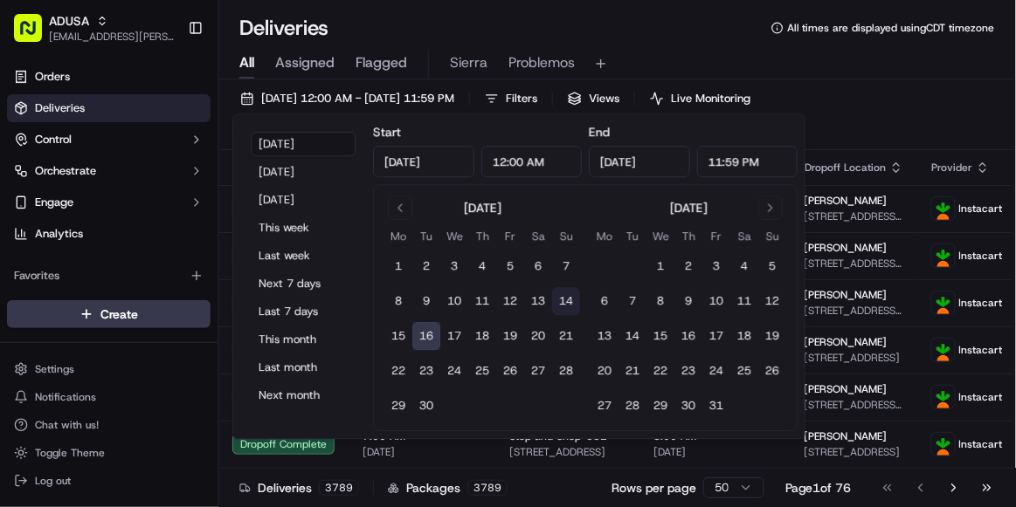
click at [558, 305] on button "14" at bounding box center [566, 301] width 28 height 28
type input "Sep 14, 2025"
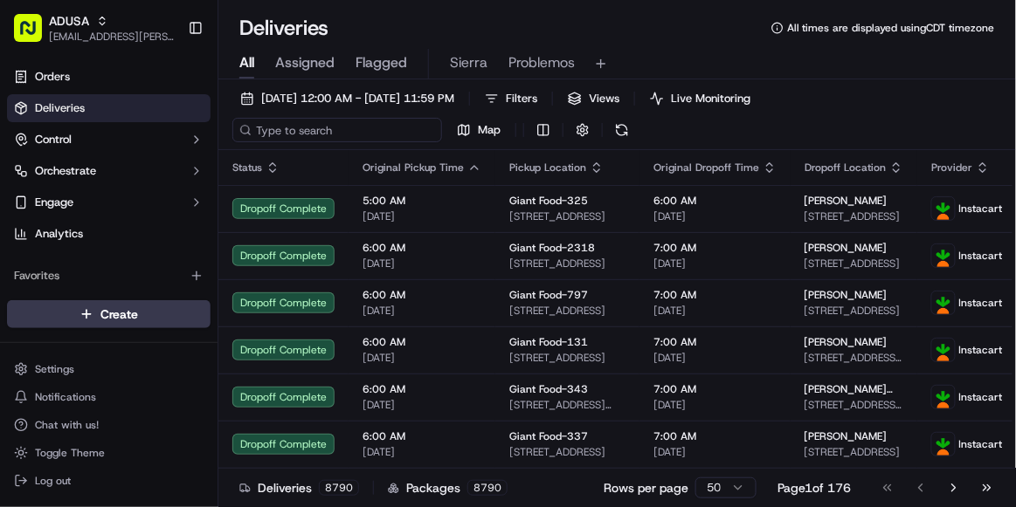
drag, startPoint x: 724, startPoint y: 41, endPoint x: 279, endPoint y: 136, distance: 455.4
click at [279, 136] on input at bounding box center [337, 130] width 210 height 24
paste input "m715125409"
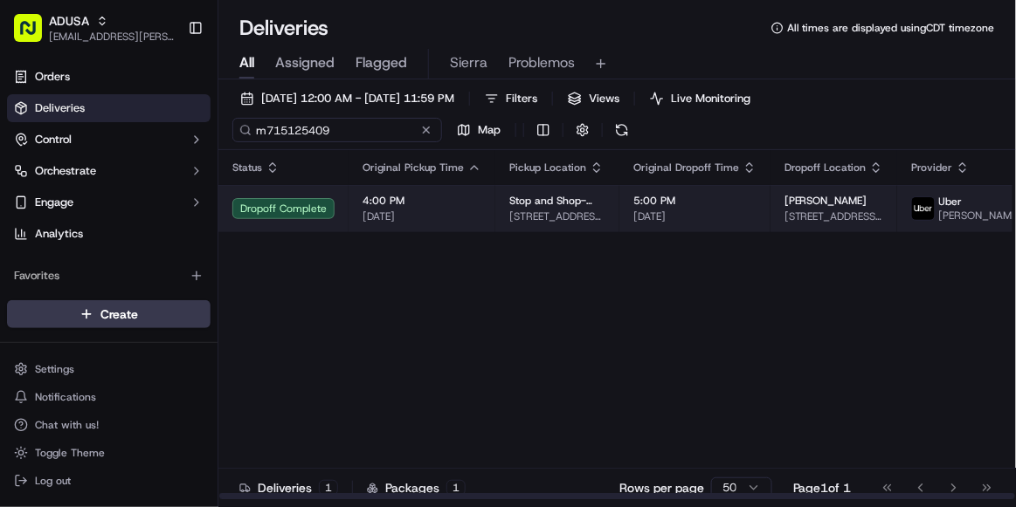
type input "m715125409"
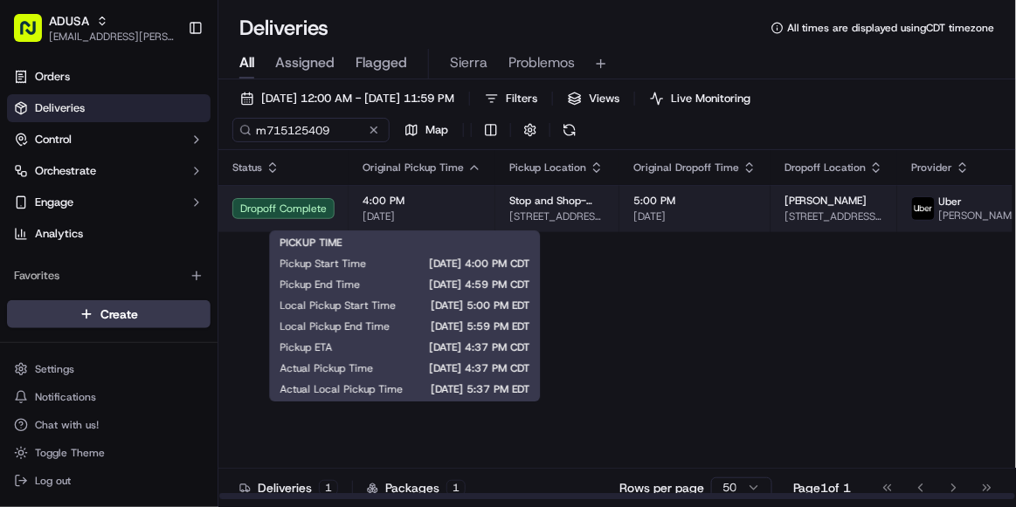
click at [444, 208] on span "4:00 PM" at bounding box center [421, 201] width 119 height 14
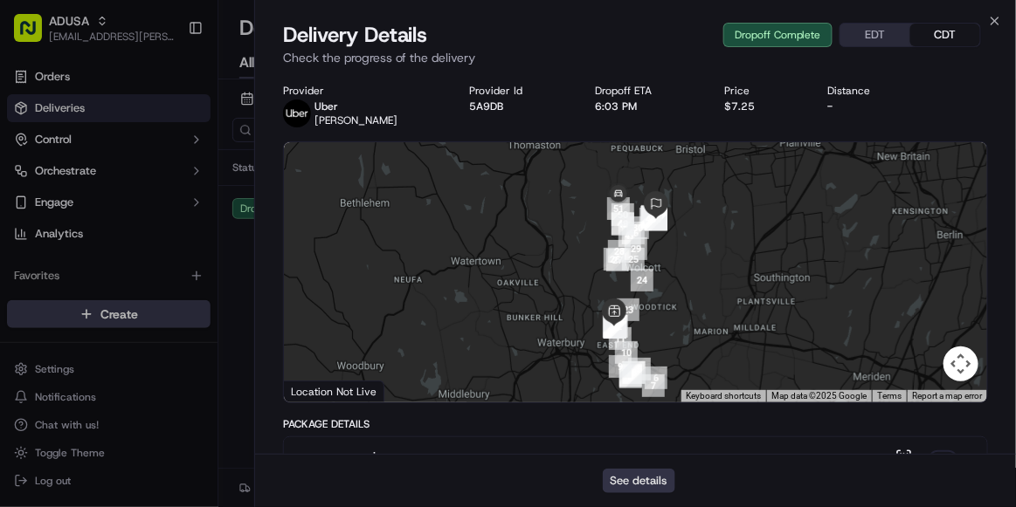
click at [659, 476] on button "See details" at bounding box center [639, 481] width 72 height 24
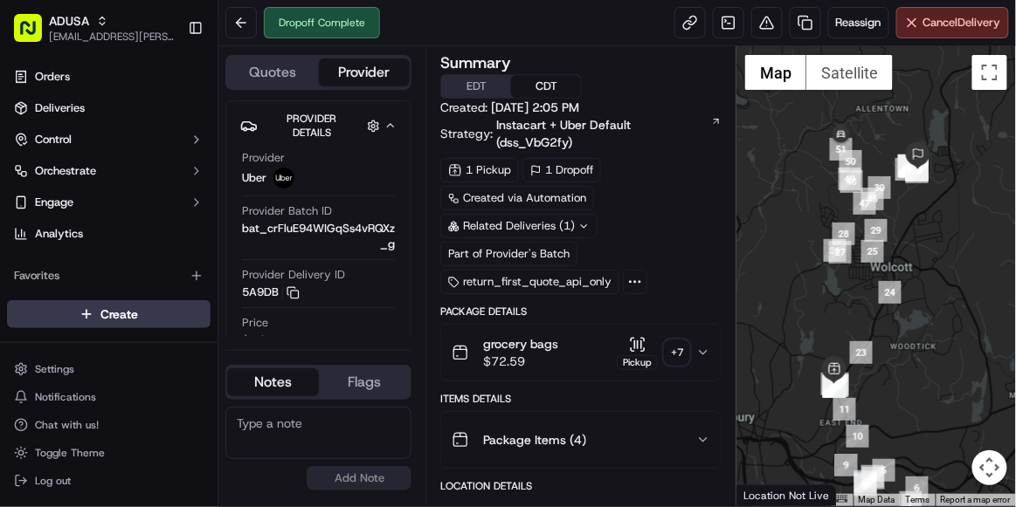
click at [350, 427] on textarea at bounding box center [318, 433] width 186 height 52
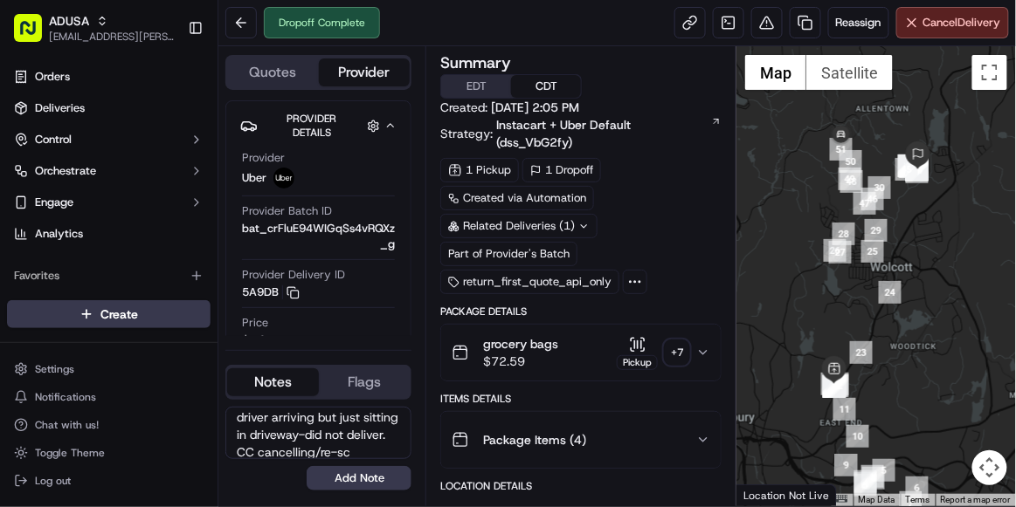
scroll to position [59, 0]
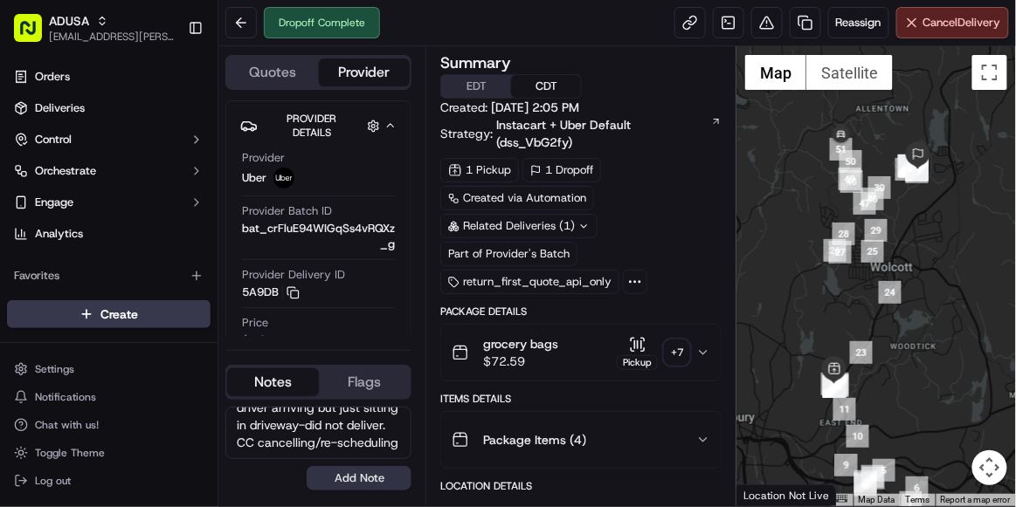
type textarea "per cust did not receive order, says camera shows driver arriving but just sitt…"
click at [387, 482] on button "Add Note" at bounding box center [359, 478] width 105 height 24
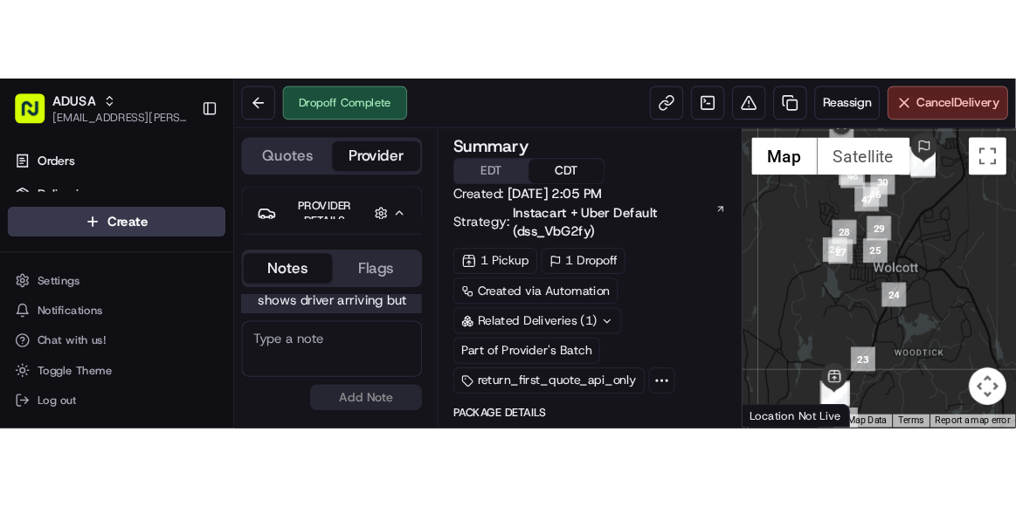
scroll to position [0, 0]
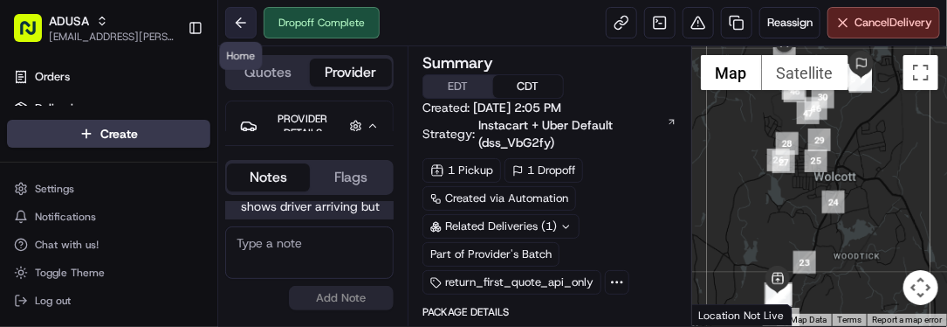
click at [235, 26] on button at bounding box center [240, 22] width 31 height 31
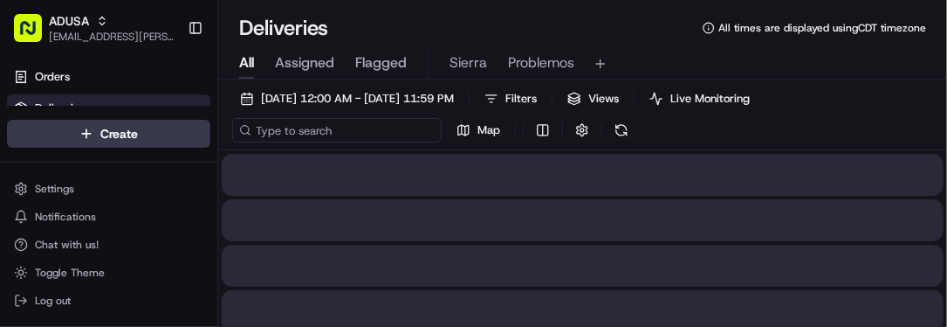
click at [309, 121] on input at bounding box center [337, 130] width 210 height 24
paste input "m714971975"
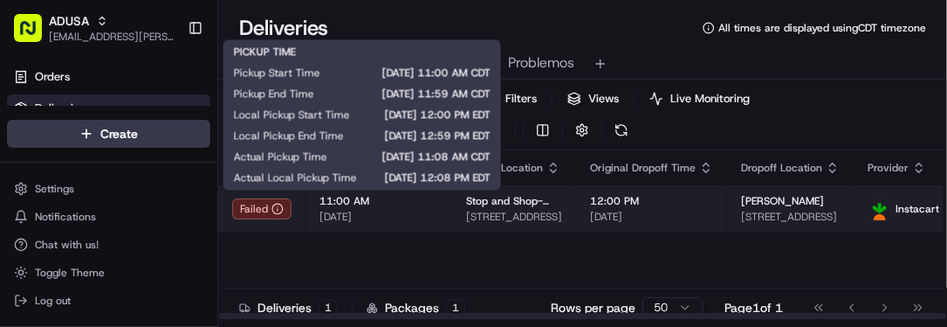
type input "m714971975"
click at [420, 219] on span "[DATE]" at bounding box center [379, 217] width 119 height 14
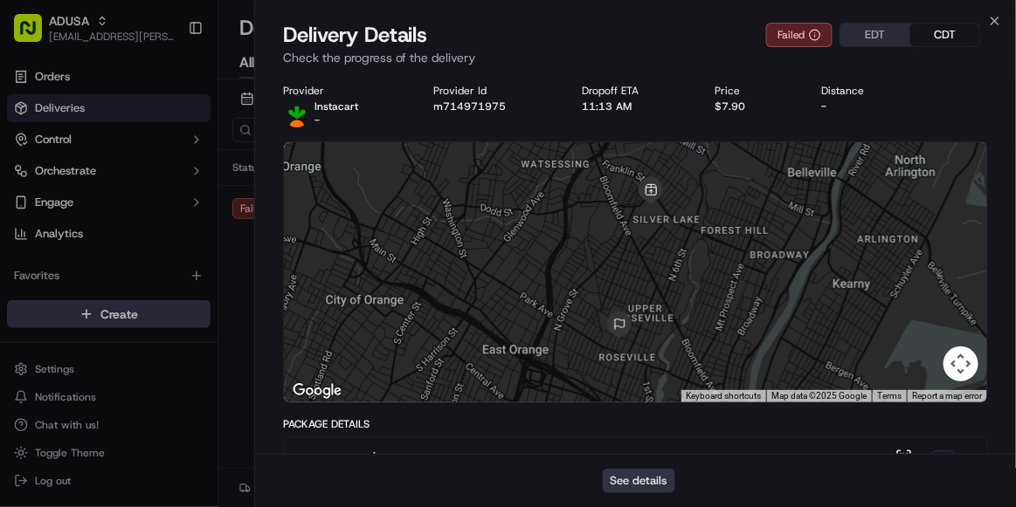
click at [643, 480] on button "See details" at bounding box center [639, 481] width 72 height 24
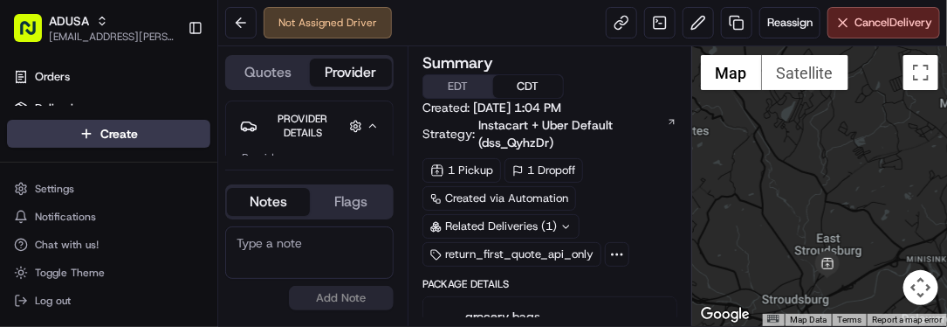
click at [320, 238] on textarea at bounding box center [309, 252] width 169 height 52
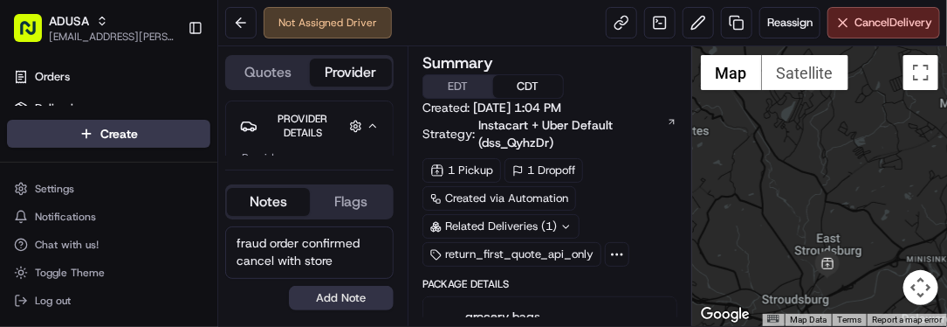
type textarea "fraud order confirmed cancel with store"
click at [347, 301] on button "Add Note" at bounding box center [341, 298] width 105 height 24
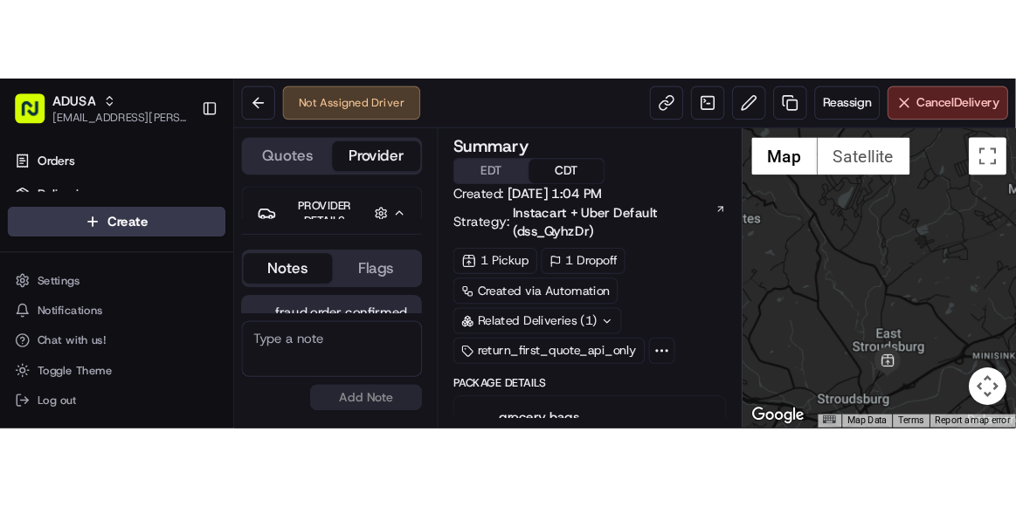
scroll to position [45, 0]
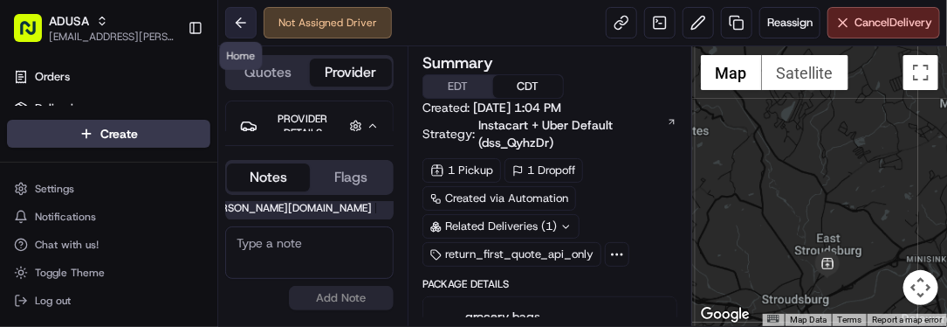
click at [248, 28] on button at bounding box center [240, 22] width 31 height 31
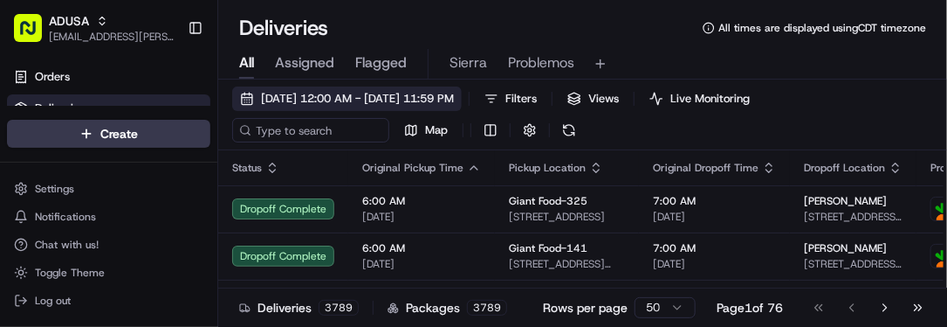
click at [248, 91] on button "09/16/2025 12:00 AM - 09/16/2025 11:59 PM" at bounding box center [347, 98] width 230 height 24
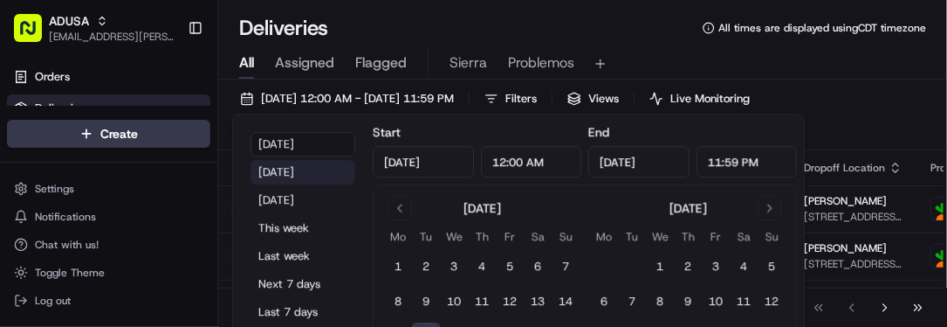
click at [285, 179] on button "Yesterday" at bounding box center [303, 172] width 105 height 24
type input "Sep 15, 2025"
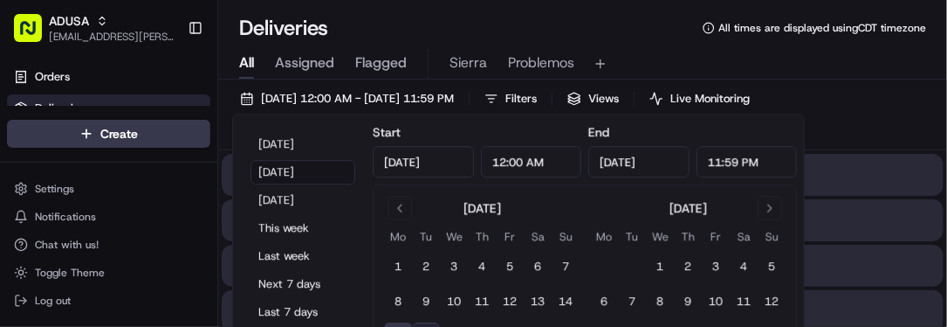
click at [690, 57] on div "All Assigned Flagged Sierra Problemos" at bounding box center [582, 64] width 729 height 31
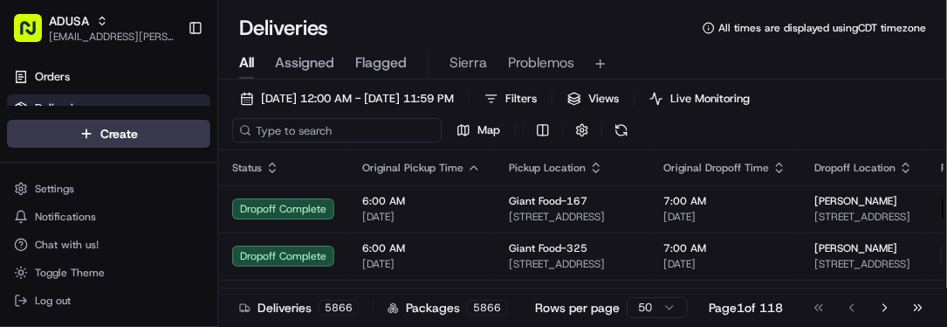
click at [278, 130] on input at bounding box center [337, 130] width 210 height 24
paste input "m715591547"
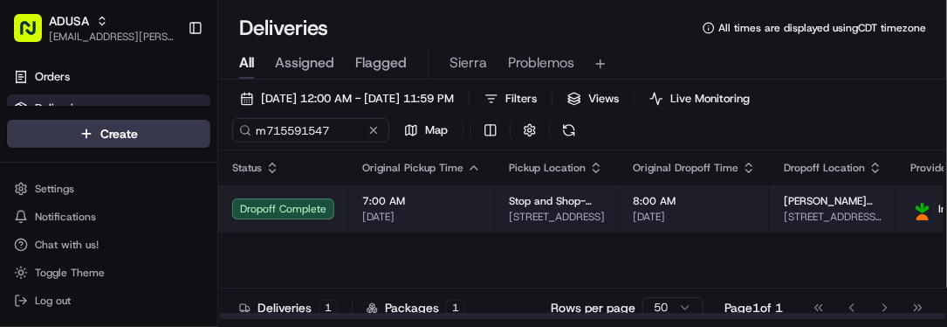
click at [444, 210] on span "09/15/2025" at bounding box center [421, 217] width 119 height 14
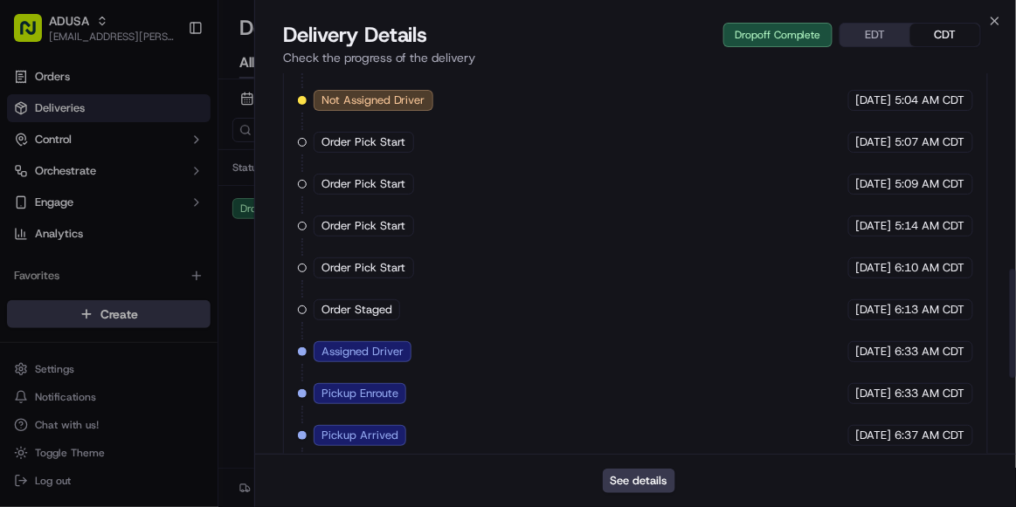
scroll to position [948, 0]
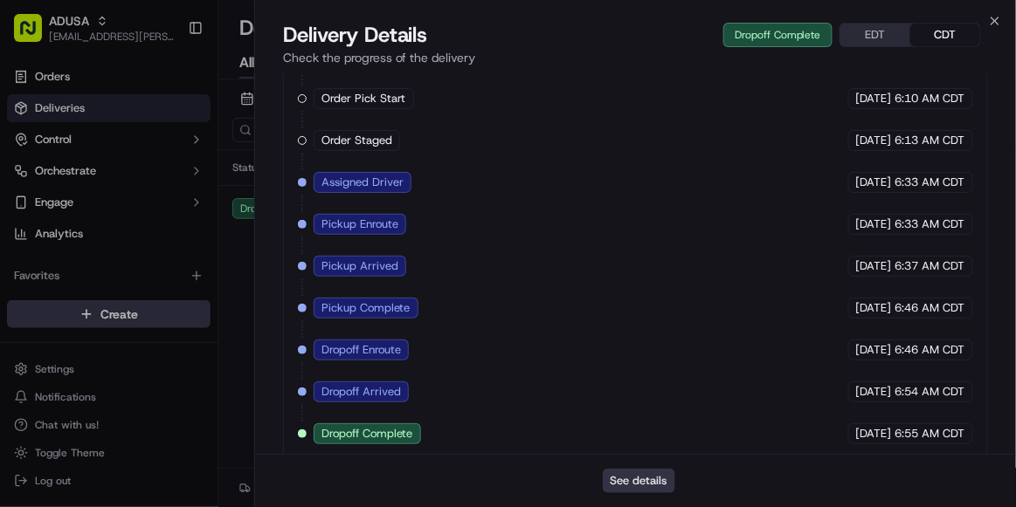
click at [634, 326] on button "See details" at bounding box center [639, 481] width 72 height 24
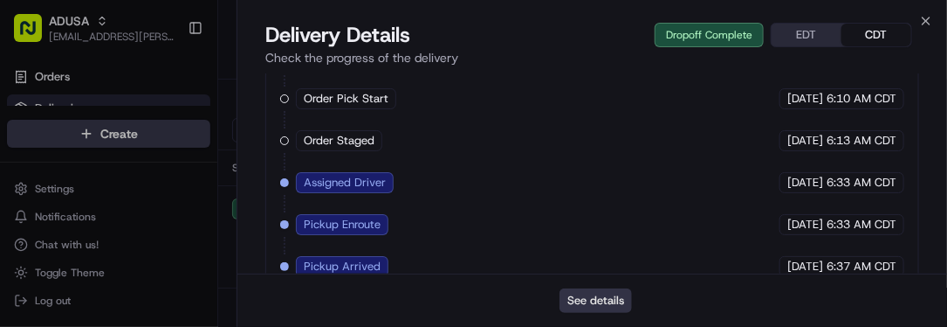
scroll to position [0, 0]
click at [925, 17] on icon "button" at bounding box center [927, 21] width 14 height 14
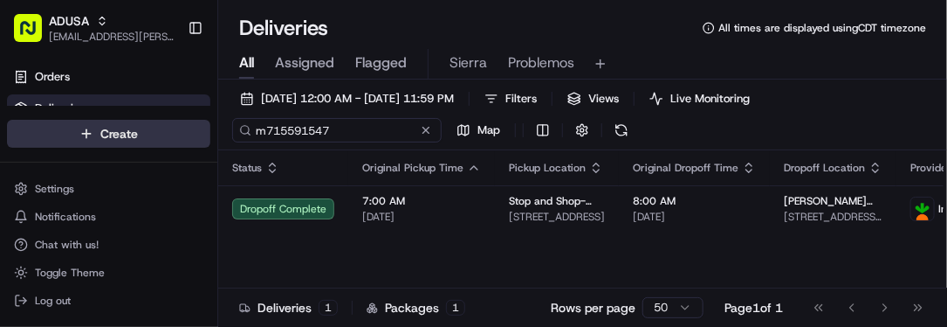
drag, startPoint x: 345, startPoint y: 130, endPoint x: 26, endPoint y: 147, distance: 319.2
click at [26, 147] on div "ADUSA sierra.centeno@adusa.com Toggle Sidebar Orders Deliveries Control Orchest…" at bounding box center [473, 163] width 947 height 327
paste input "879639"
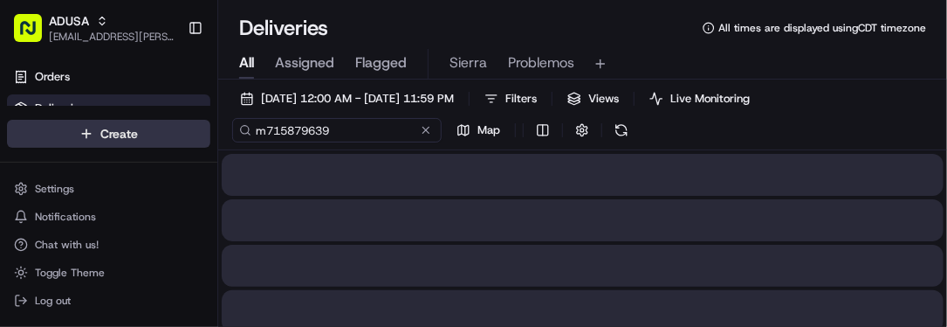
type input "m715879639"
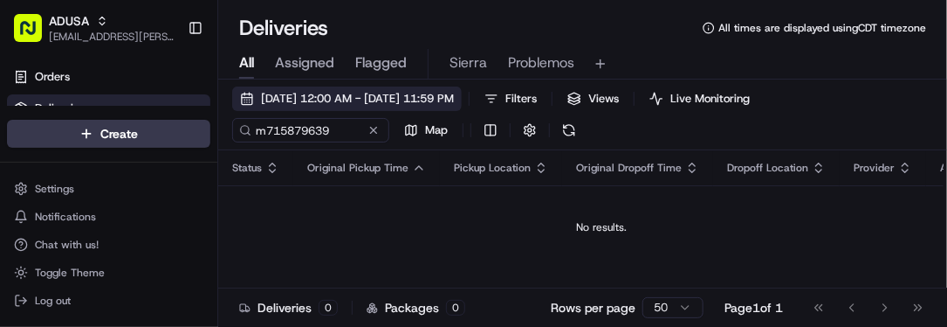
click at [242, 97] on button "09/15/2025 12:00 AM - 09/15/2025 11:59 PM" at bounding box center [347, 98] width 230 height 24
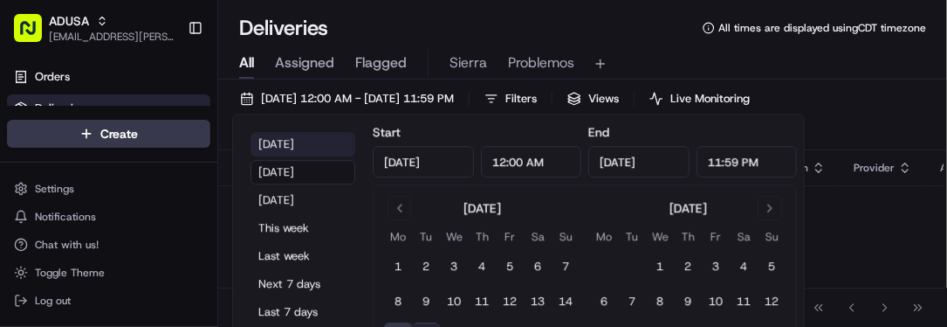
click at [280, 141] on button "Today" at bounding box center [303, 144] width 105 height 24
type input "Sep 16, 2025"
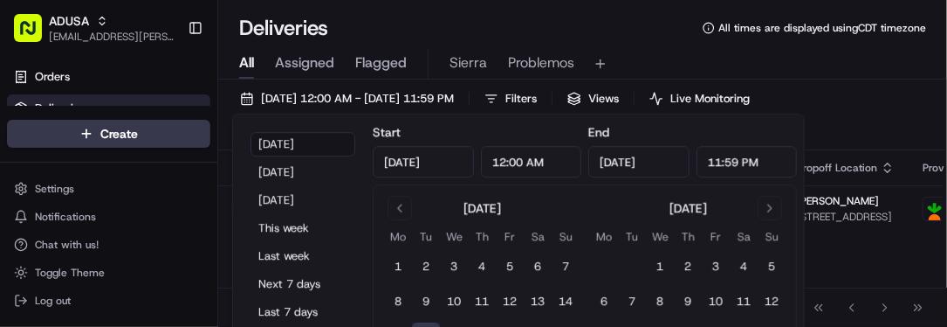
click at [895, 142] on div "09/16/2025 12:00 AM - 09/16/2025 11:59 PM Filters Views Live Monitoring m715879…" at bounding box center [582, 118] width 729 height 64
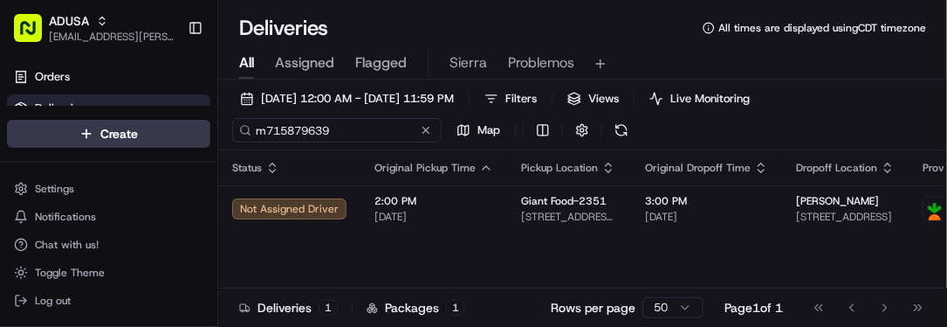
click at [338, 136] on input "m715879639" at bounding box center [337, 130] width 210 height 24
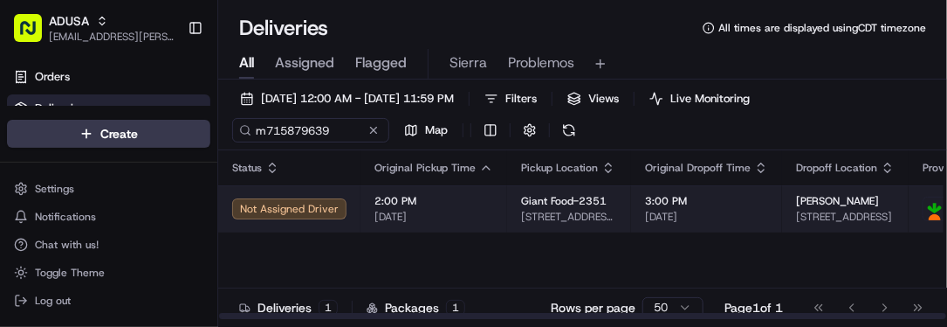
click at [473, 202] on span "2:00 PM" at bounding box center [434, 201] width 119 height 14
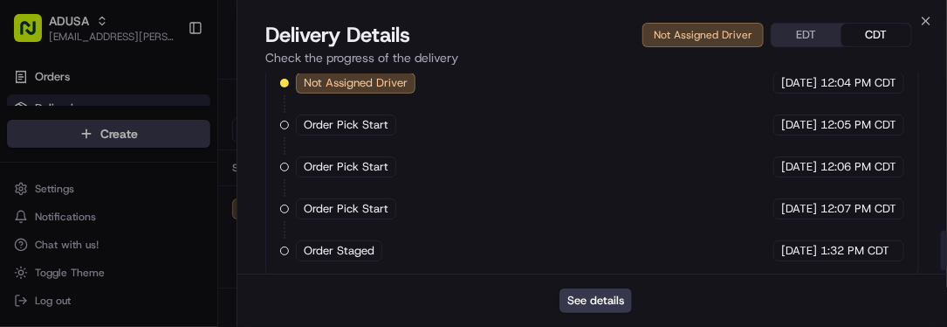
scroll to position [799, 0]
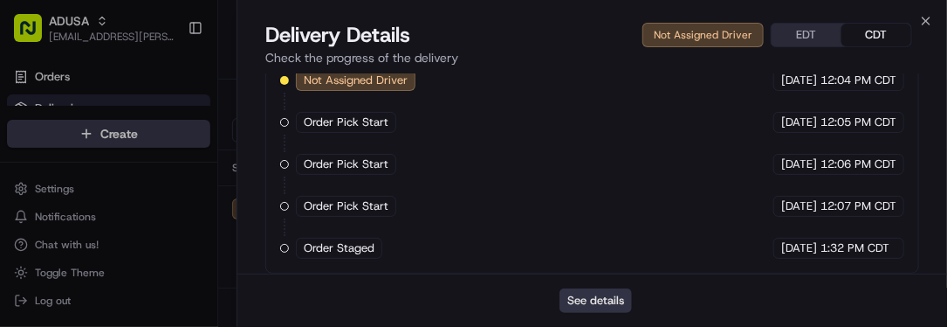
click at [608, 301] on button "See details" at bounding box center [596, 300] width 72 height 24
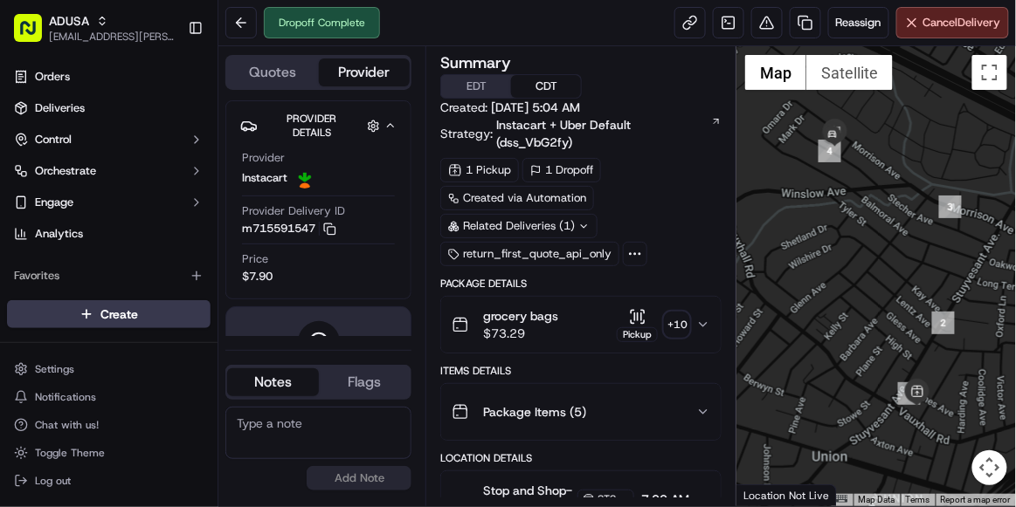
click at [327, 413] on textarea at bounding box center [318, 433] width 186 height 52
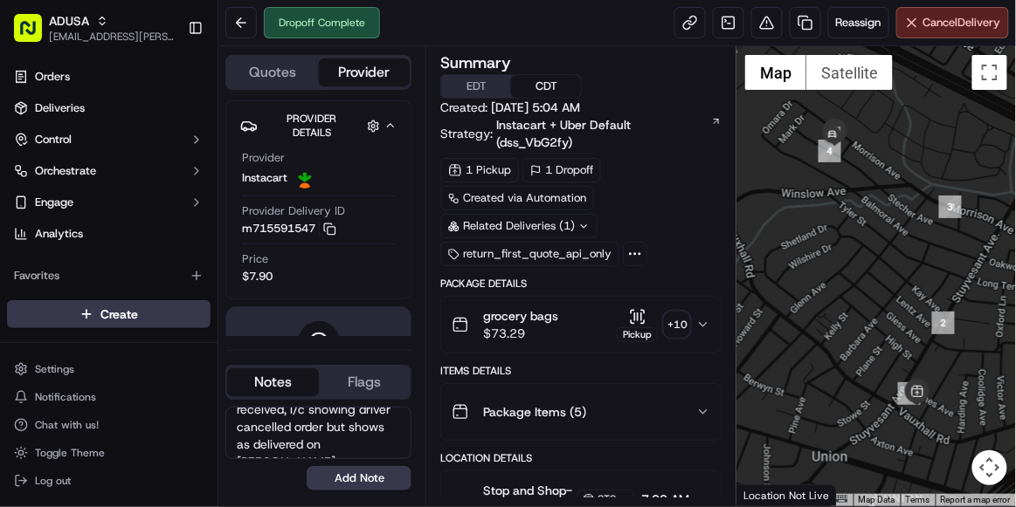
scroll to position [41, 0]
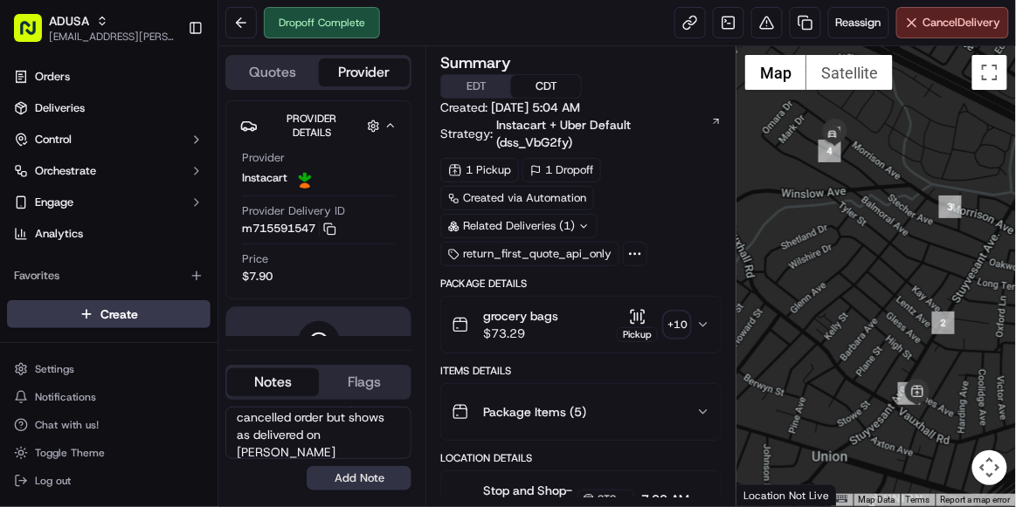
type textarea "per cust order was not received, i/c showing driver cancelled order but shows a…"
click at [335, 478] on button "Add Note" at bounding box center [359, 478] width 105 height 24
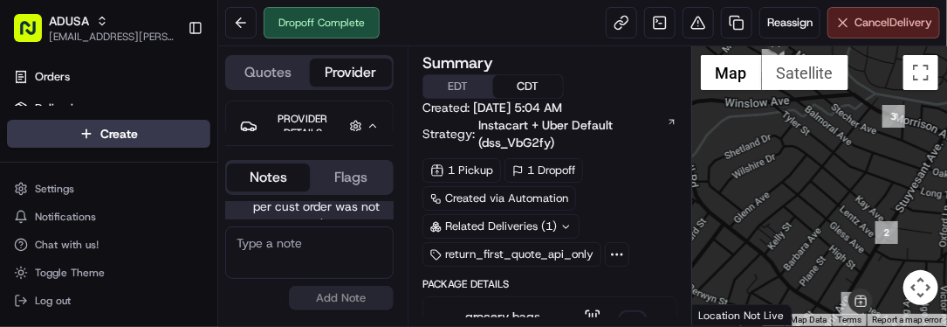
scroll to position [0, 0]
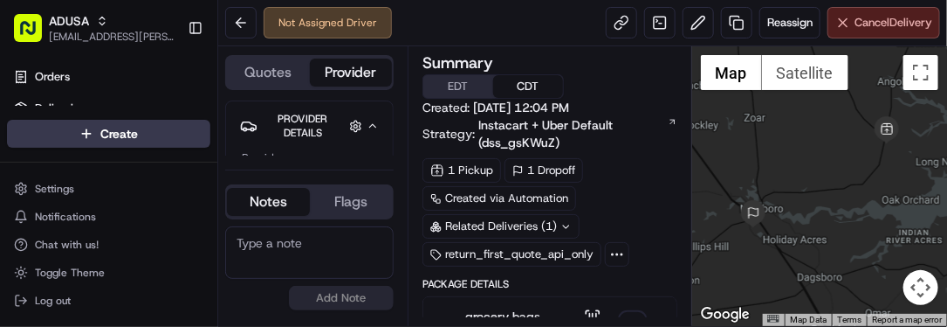
click at [913, 20] on span "Cancel Delivery" at bounding box center [894, 23] width 78 height 16
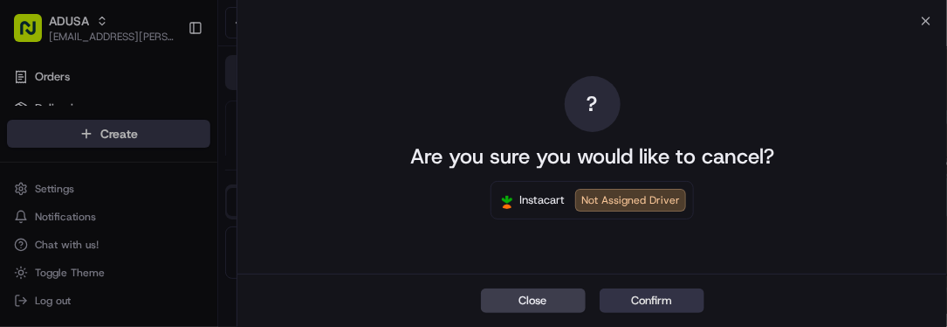
click at [660, 304] on button "Confirm" at bounding box center [652, 300] width 105 height 24
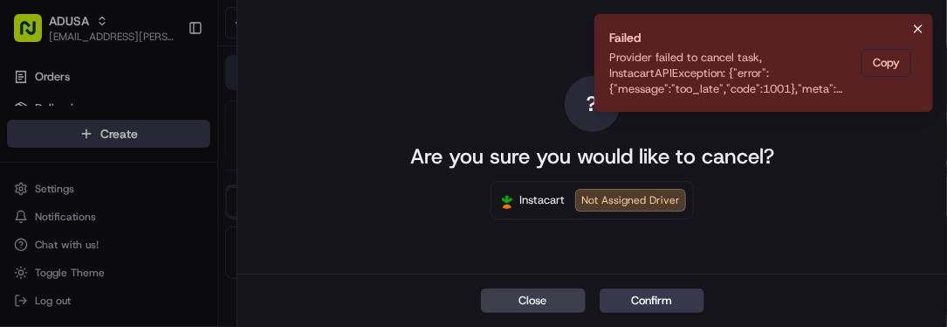
click at [922, 22] on icon "Notifications (F8)" at bounding box center [919, 29] width 14 height 14
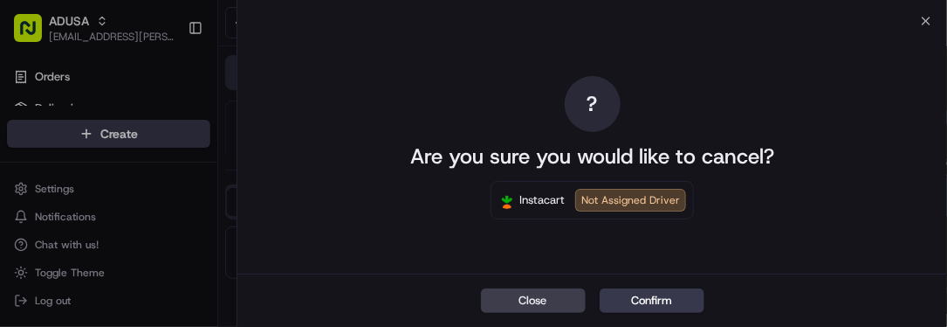
click at [928, 22] on div "? Are you sure you would like to cancel? Instacart Not Assigned Driver" at bounding box center [593, 147] width 710 height 252
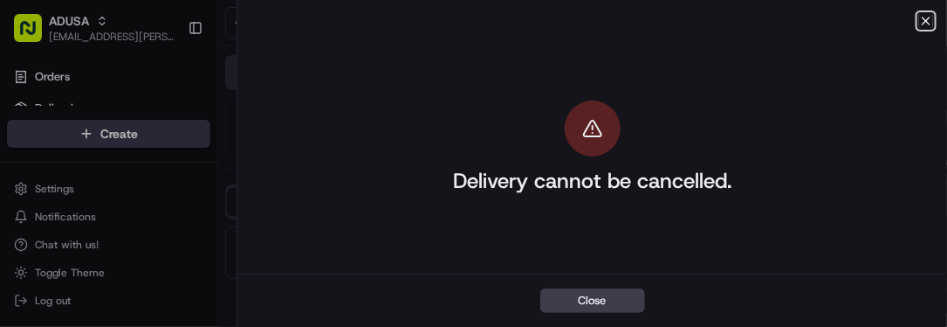
click at [928, 15] on icon "button" at bounding box center [927, 21] width 14 height 14
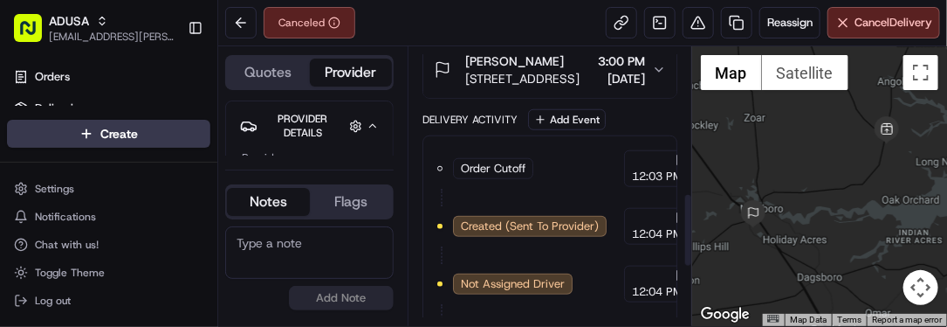
scroll to position [785, 0]
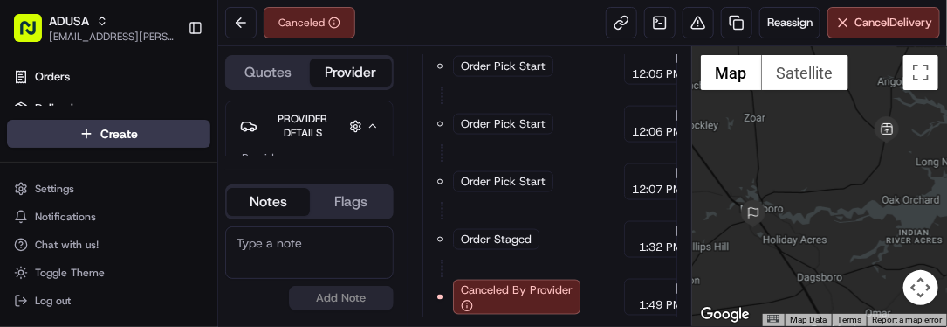
click at [260, 261] on textarea at bounding box center [309, 252] width 169 height 52
type textarea "CC cancel cust request"
click at [328, 300] on button "Add Note" at bounding box center [341, 298] width 105 height 24
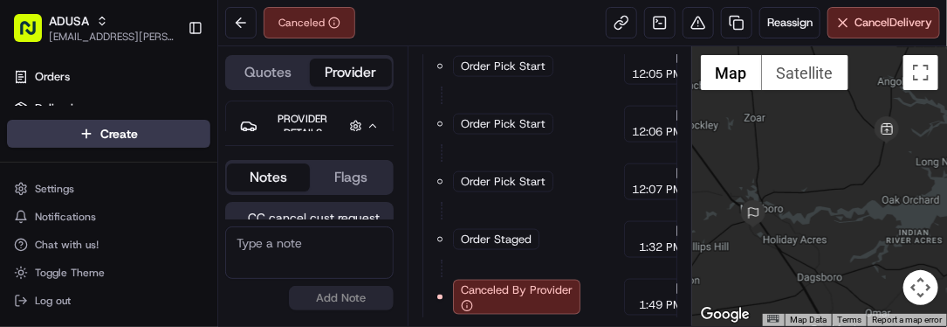
scroll to position [27, 0]
